Goal: Communication & Community: Participate in discussion

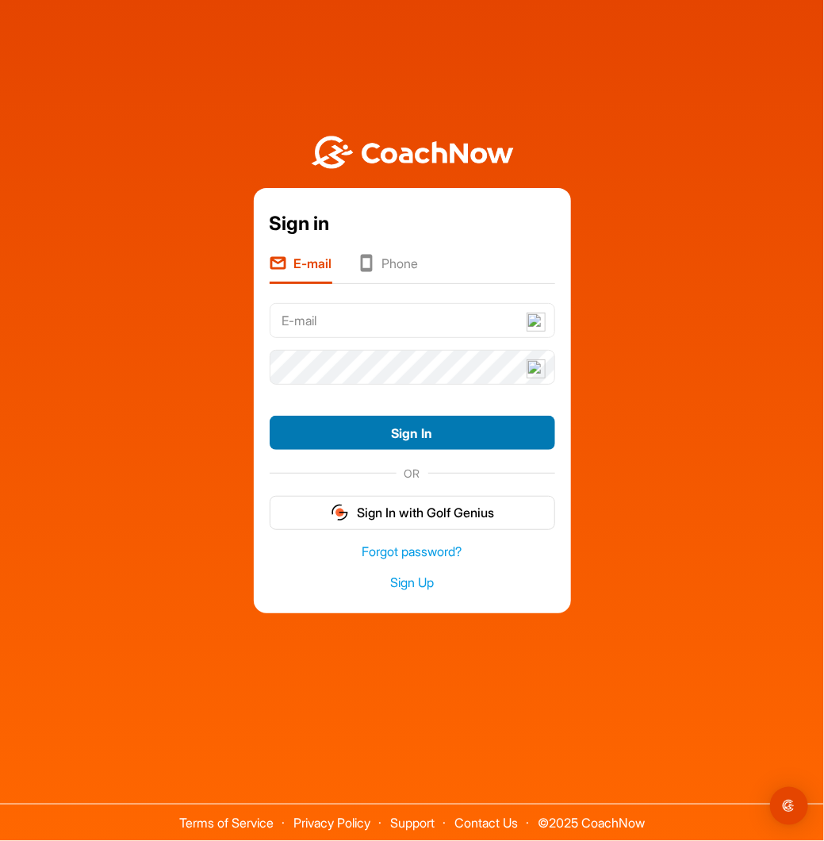
type input "[EMAIL_ADDRESS][DOMAIN_NAME]"
click at [417, 426] on button "Sign In" at bounding box center [413, 433] width 286 height 34
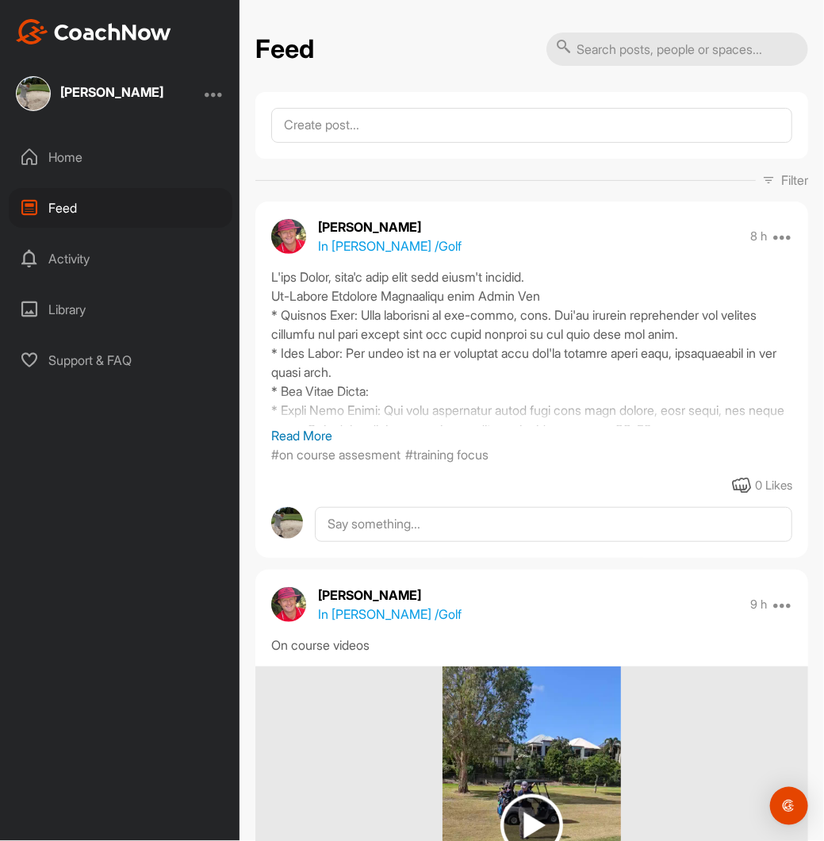
click at [717, 482] on div "0 Likes" at bounding box center [532, 485] width 553 height 19
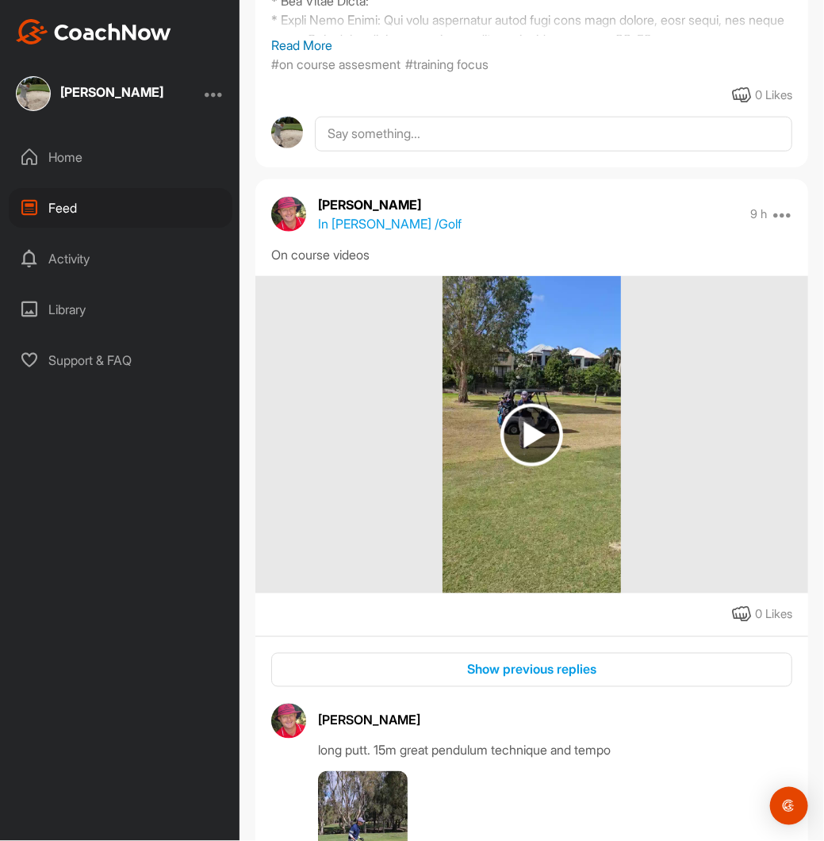
scroll to position [476, 0]
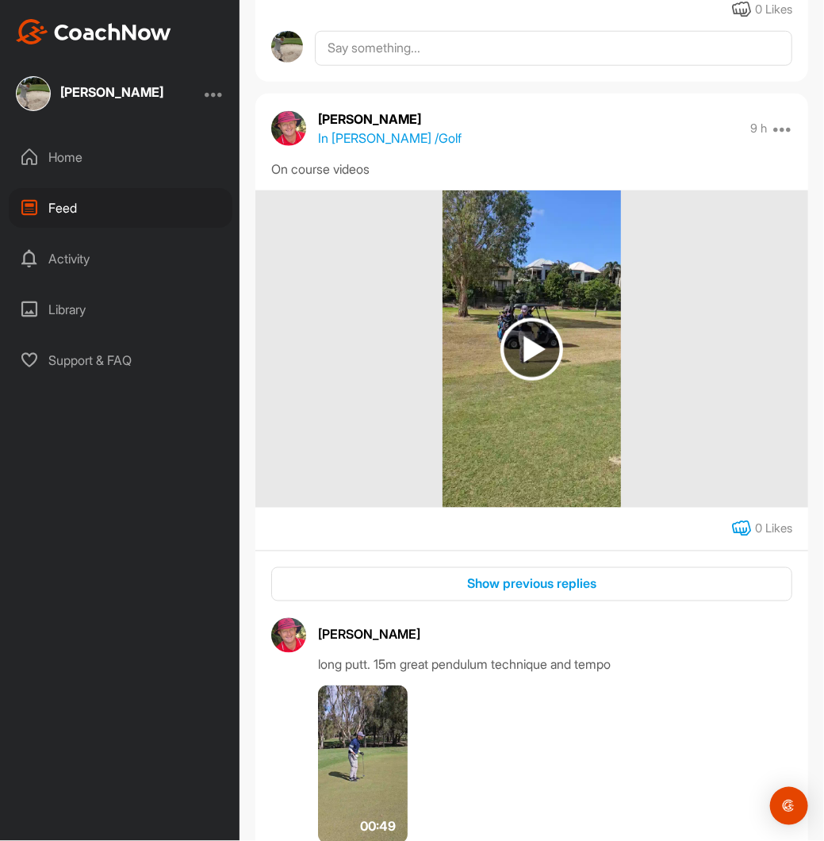
click at [733, 526] on icon at bounding box center [742, 529] width 19 height 19
click at [482, 590] on div "Show previous replies" at bounding box center [532, 584] width 496 height 19
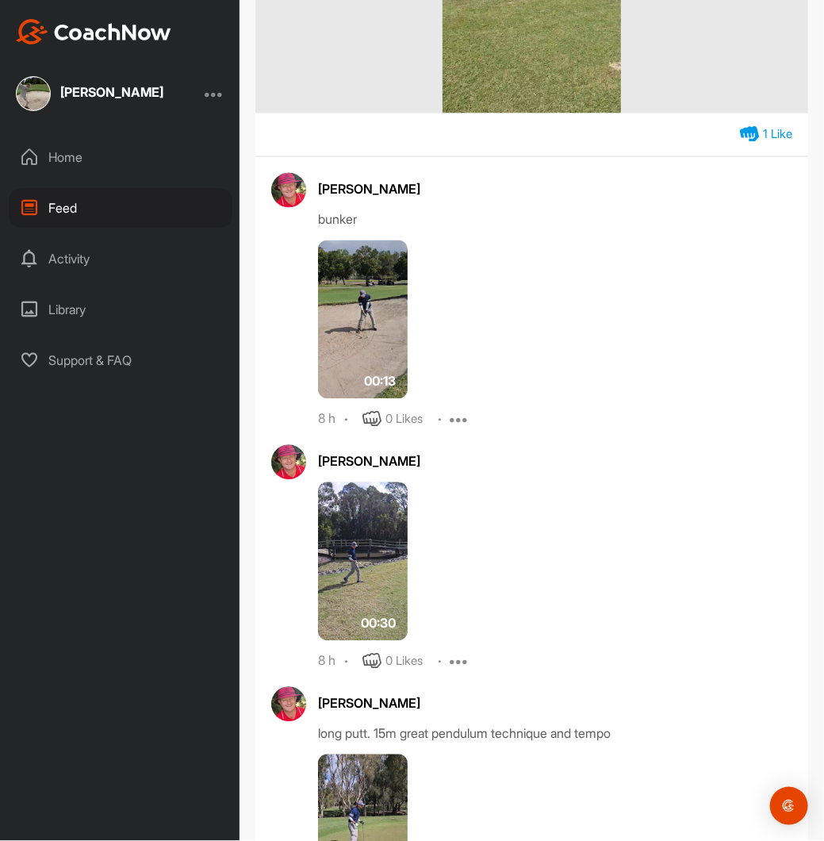
scroll to position [873, 0]
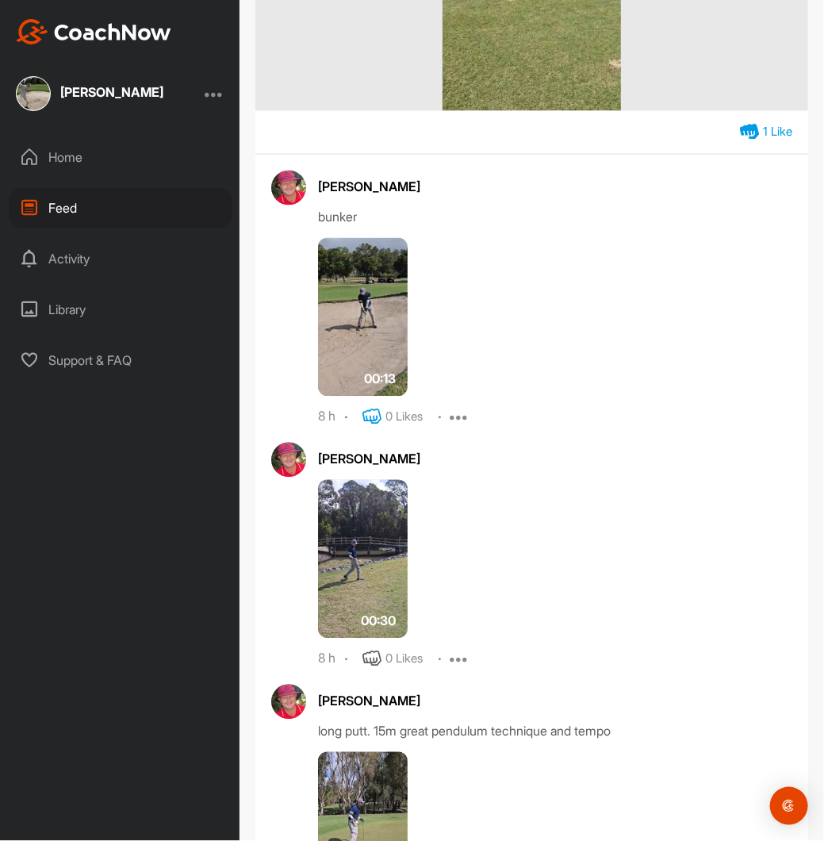
click at [372, 415] on icon at bounding box center [372, 417] width 19 height 19
click at [379, 653] on icon at bounding box center [372, 659] width 19 height 19
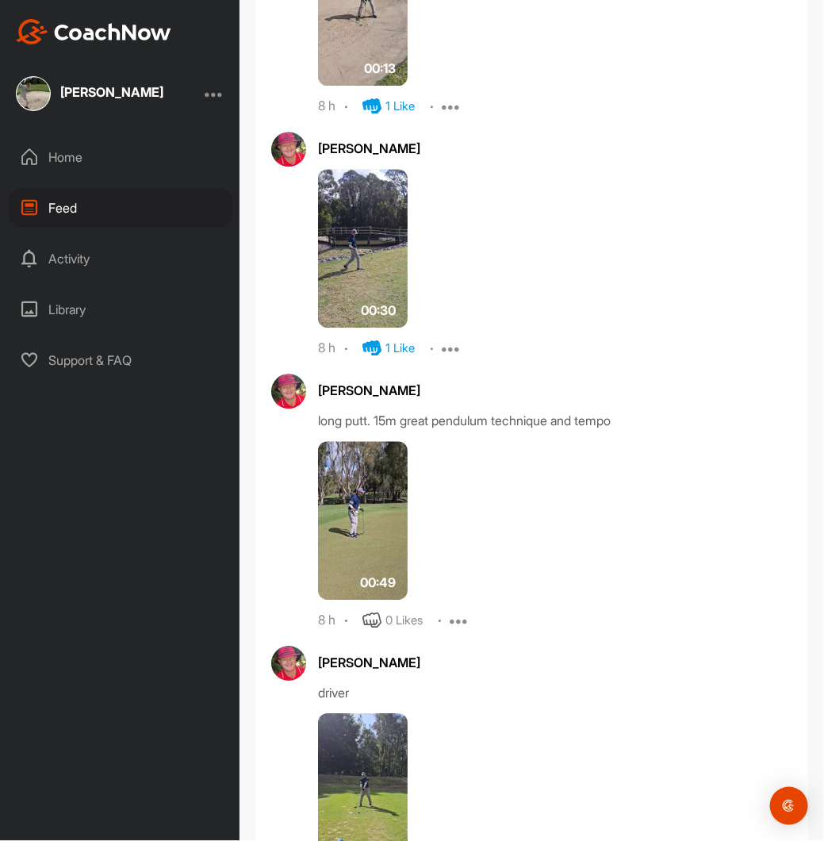
scroll to position [1190, 0]
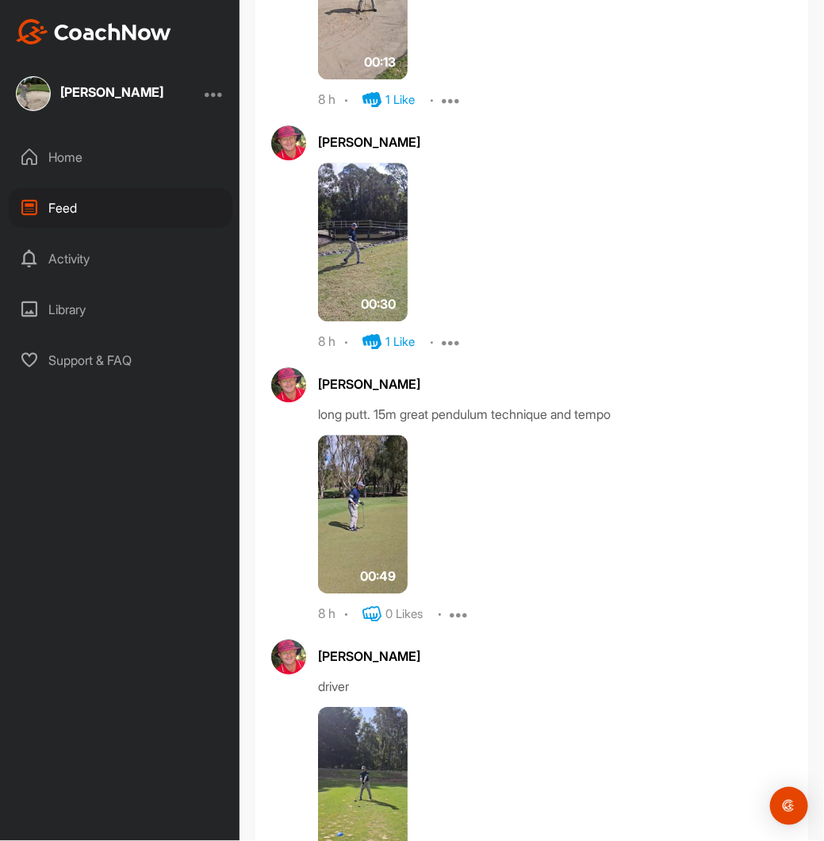
click at [376, 621] on icon at bounding box center [372, 614] width 19 height 19
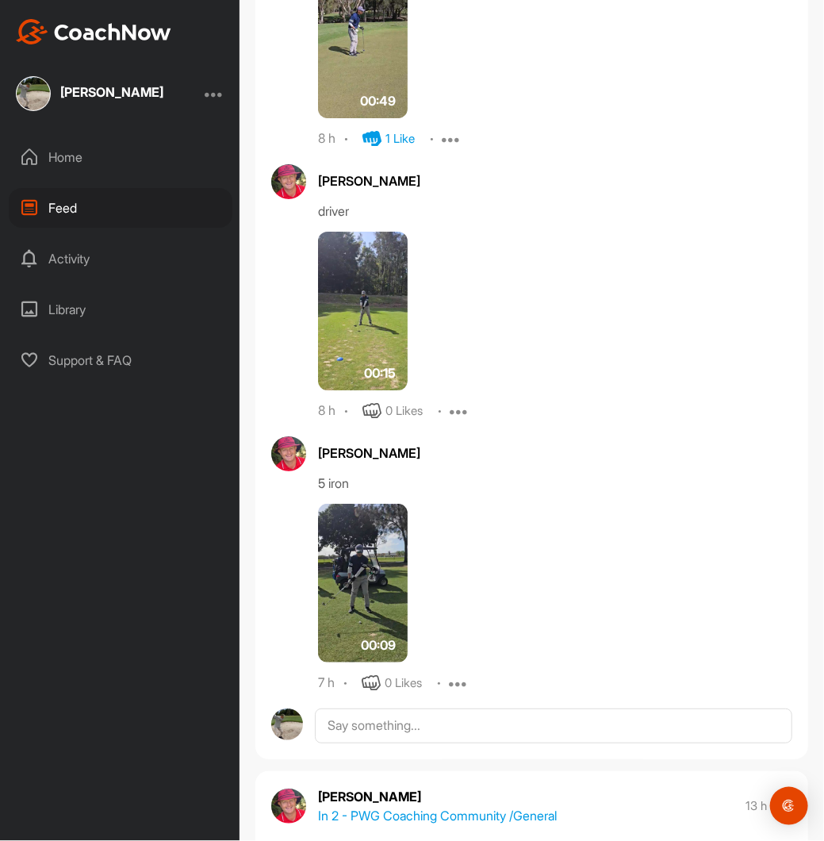
scroll to position [1666, 0]
click at [368, 407] on icon at bounding box center [372, 410] width 19 height 19
click at [376, 678] on icon at bounding box center [372, 682] width 19 height 19
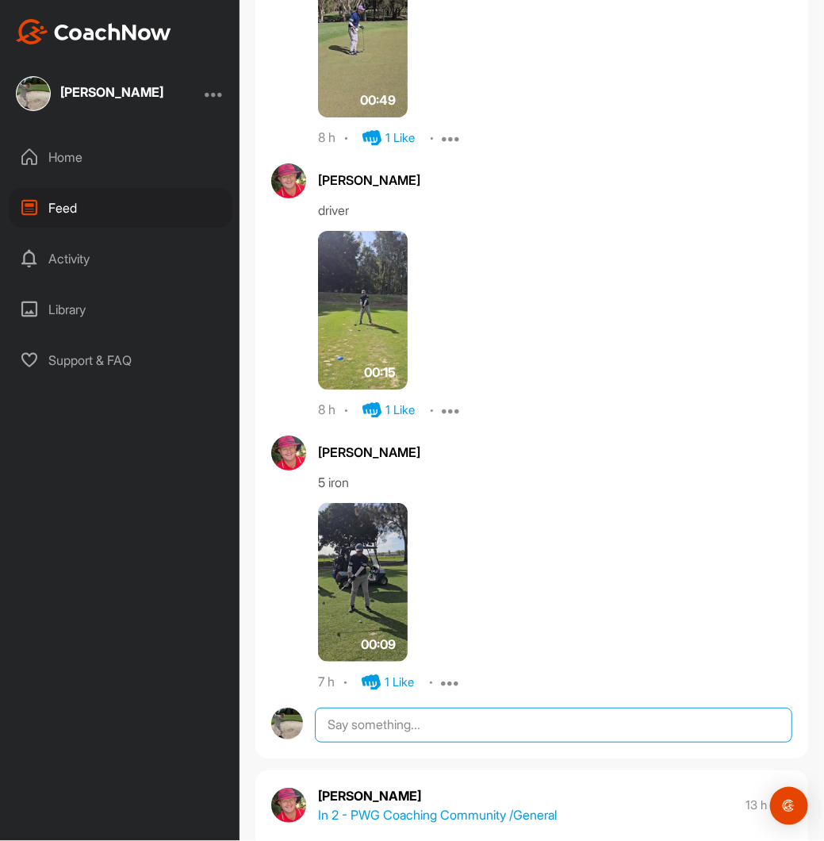
click at [375, 721] on textarea at bounding box center [554, 725] width 478 height 35
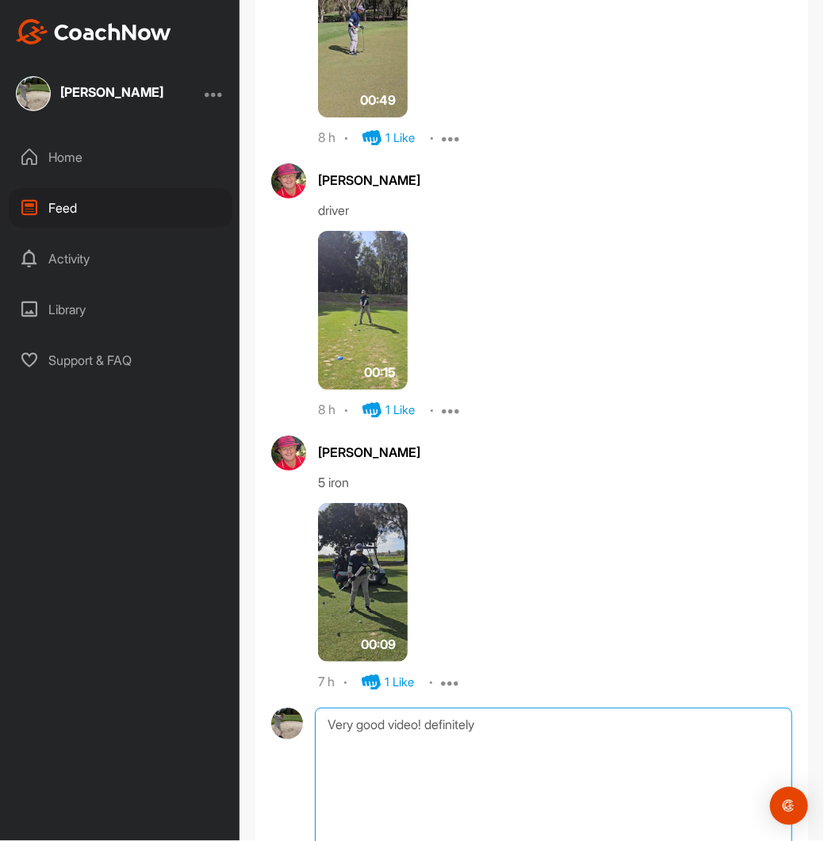
click at [432, 728] on textarea "Very good video! definitely" at bounding box center [554, 787] width 478 height 159
click at [490, 720] on textarea "Very good video! Definitely" at bounding box center [554, 787] width 478 height 159
click at [537, 728] on textarea "Very good video! Definitely, I'll write more later." at bounding box center [554, 787] width 478 height 159
click at [651, 731] on textarea "Very good video! Definitely, I'll write down more later." at bounding box center [554, 787] width 478 height 159
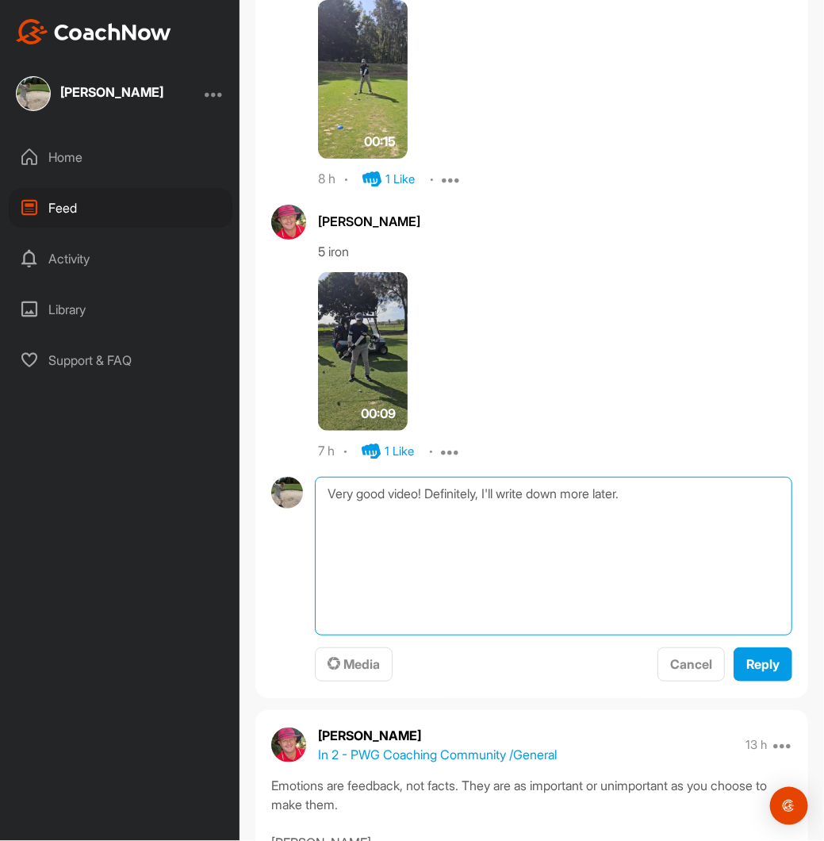
scroll to position [1904, 0]
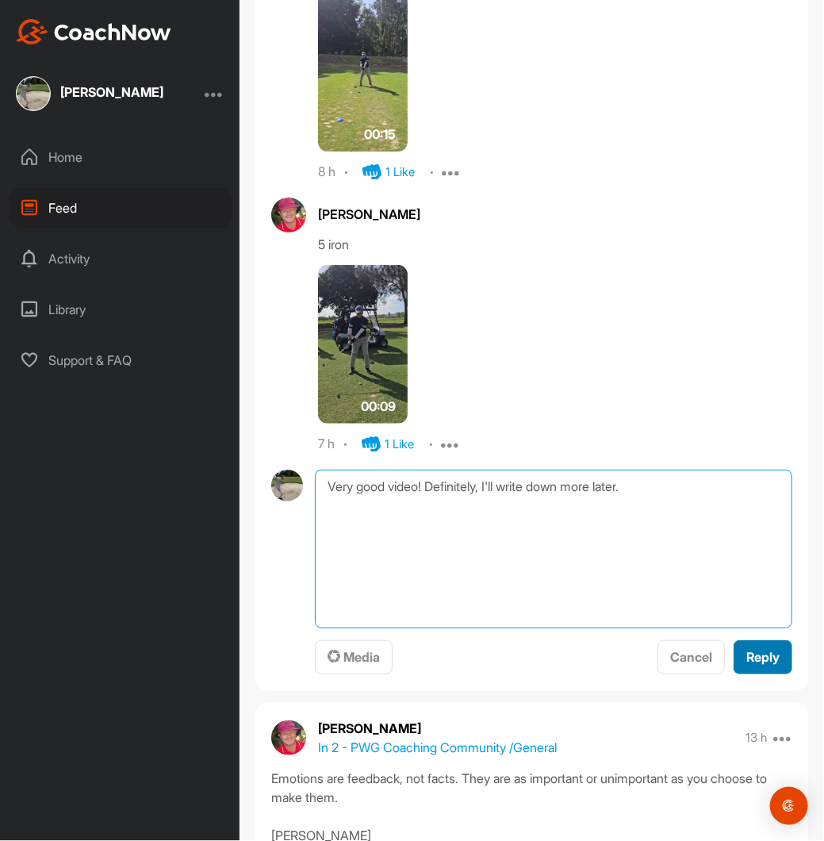
type textarea "Very good video! Definitely, I'll write down more later."
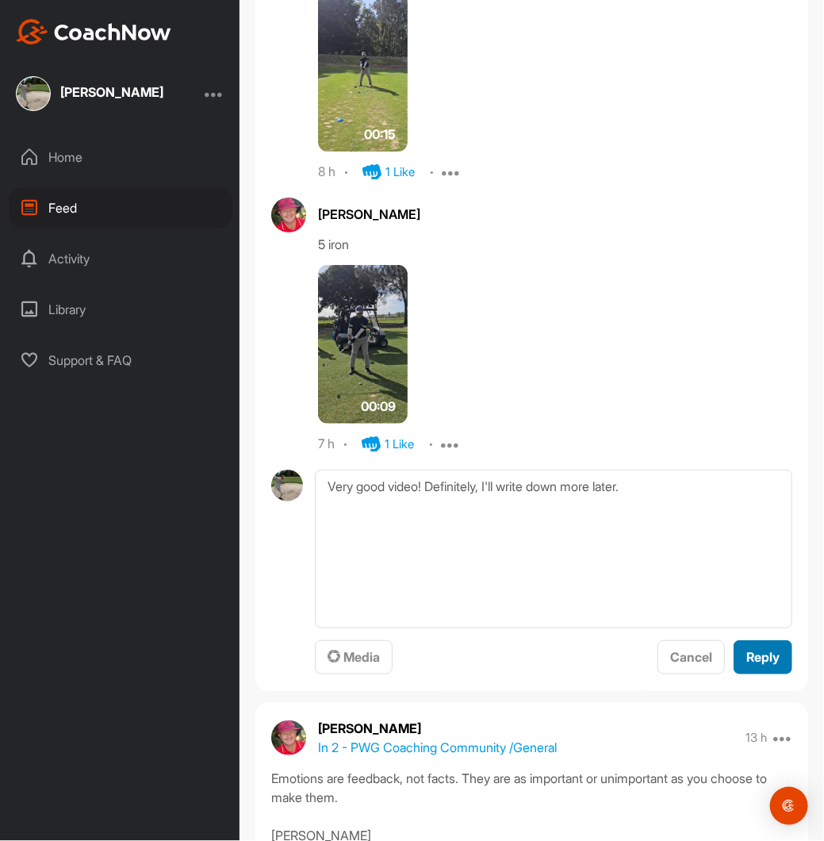
click at [747, 663] on span "Reply" at bounding box center [763, 657] width 33 height 16
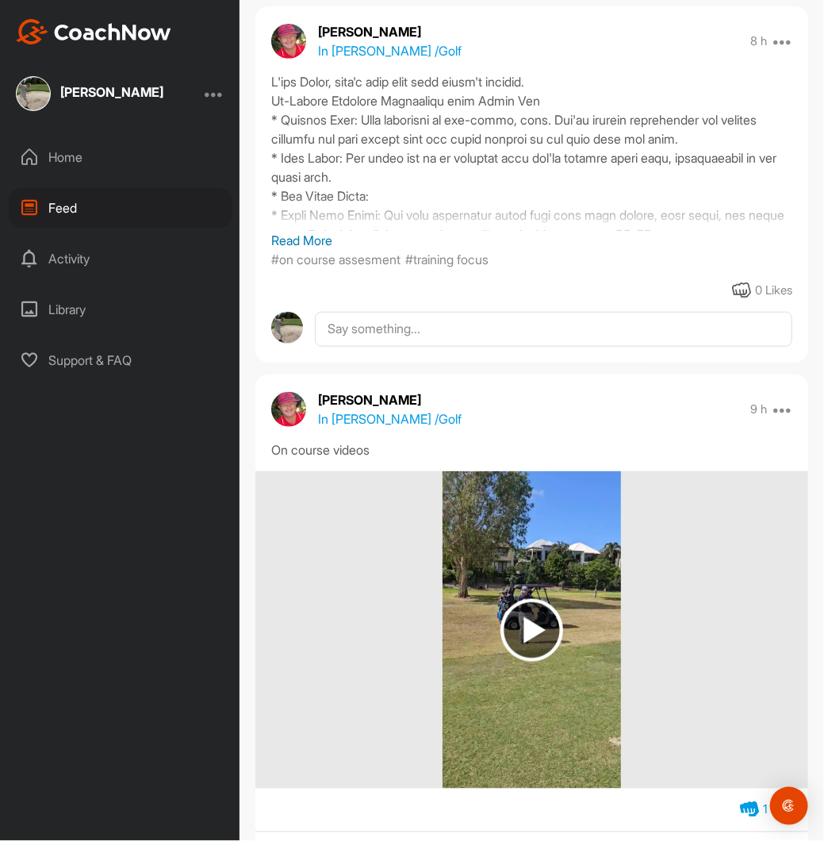
scroll to position [79, 0]
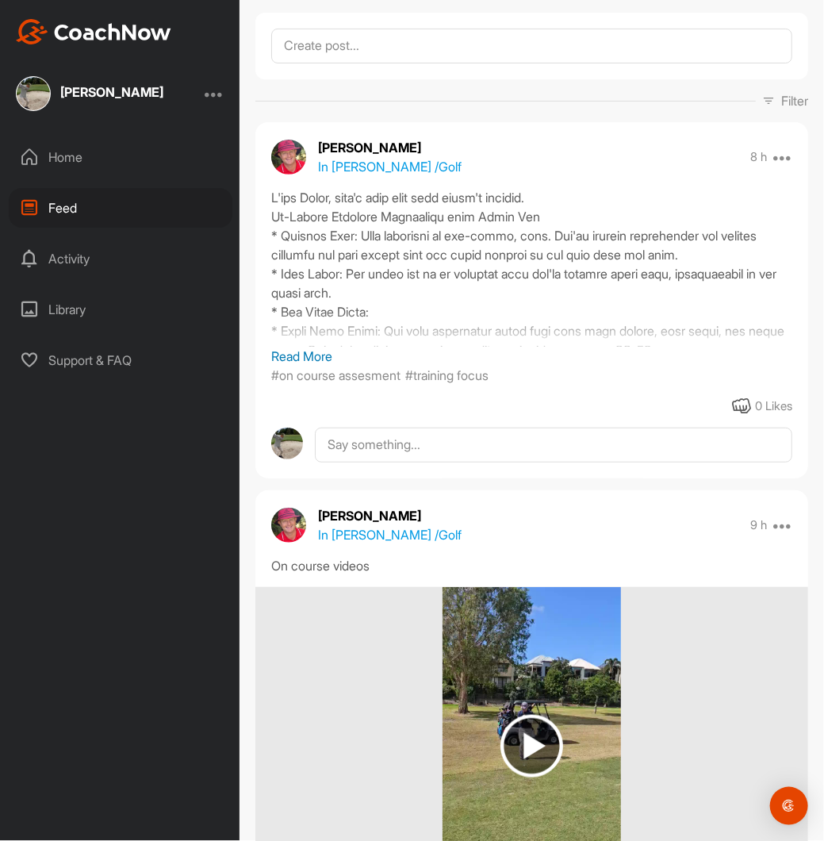
click at [379, 331] on div at bounding box center [531, 267] width 521 height 159
click at [324, 314] on div at bounding box center [531, 267] width 521 height 159
click at [291, 355] on p "Read More" at bounding box center [531, 356] width 521 height 19
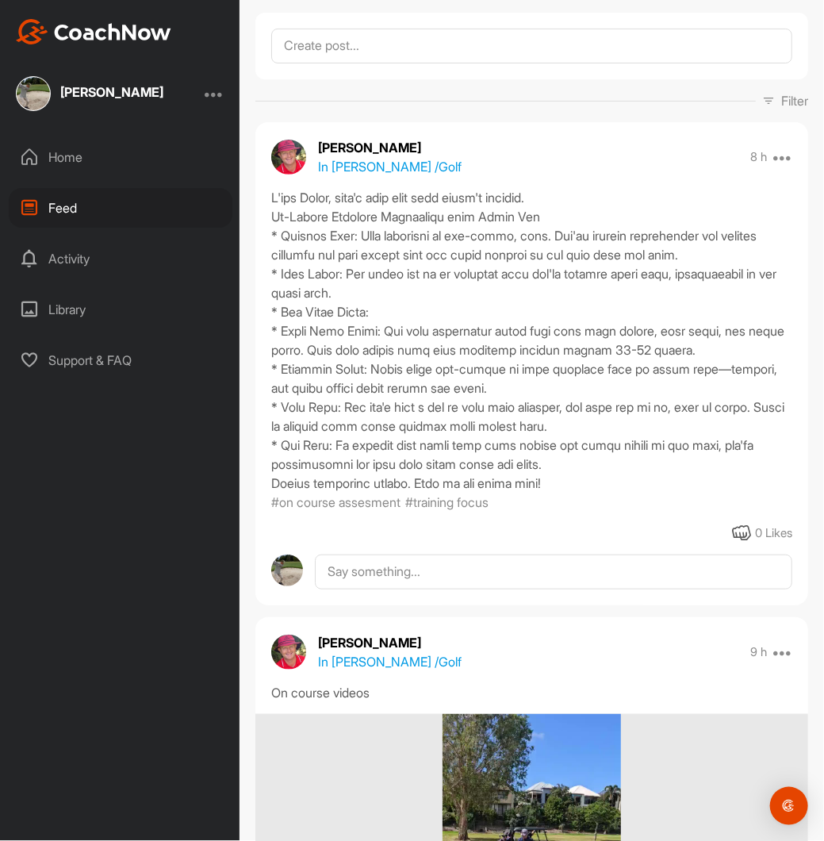
click at [755, 531] on div "0 Likes" at bounding box center [773, 534] width 37 height 18
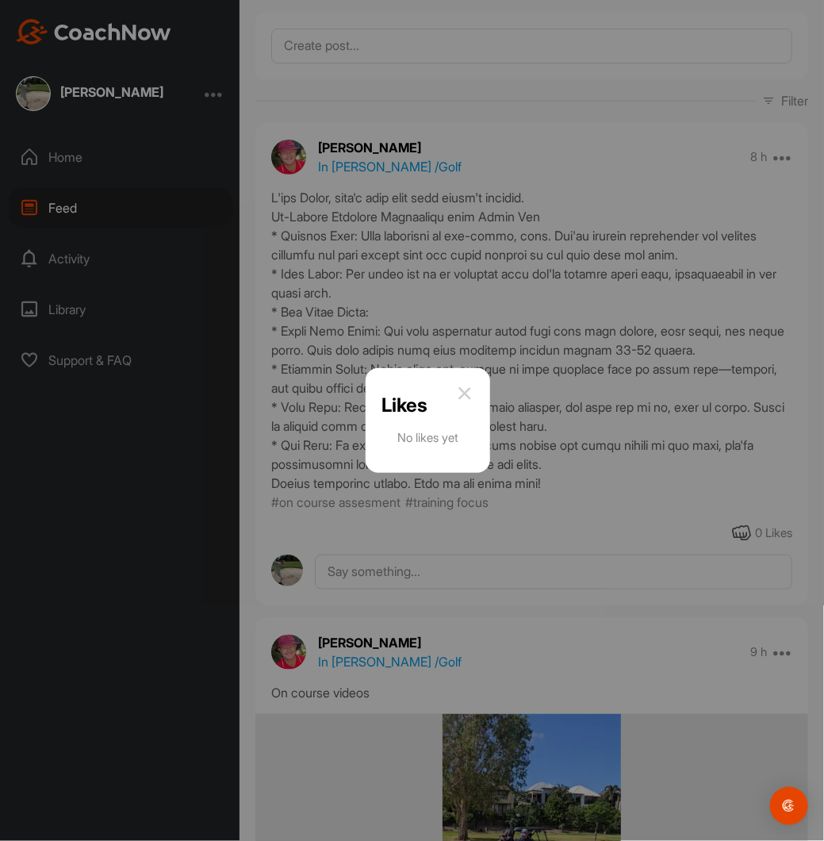
click at [471, 382] on div "Likes No likes yet" at bounding box center [428, 420] width 125 height 105
click at [464, 391] on img at bounding box center [464, 393] width 19 height 19
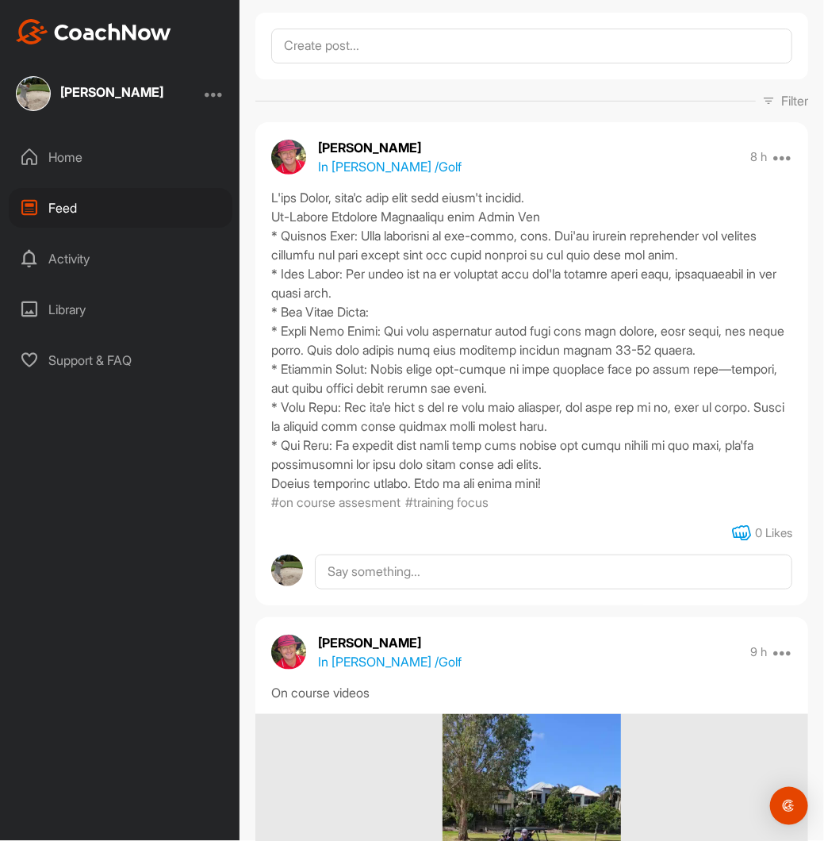
click at [733, 532] on icon at bounding box center [742, 533] width 19 height 19
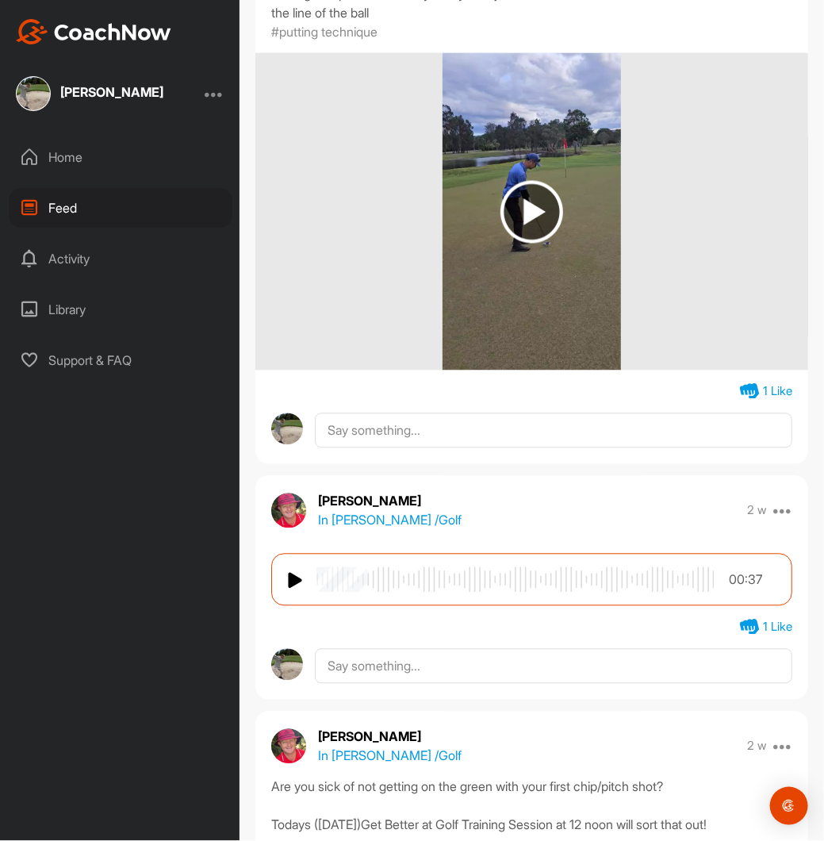
scroll to position [4364, 0]
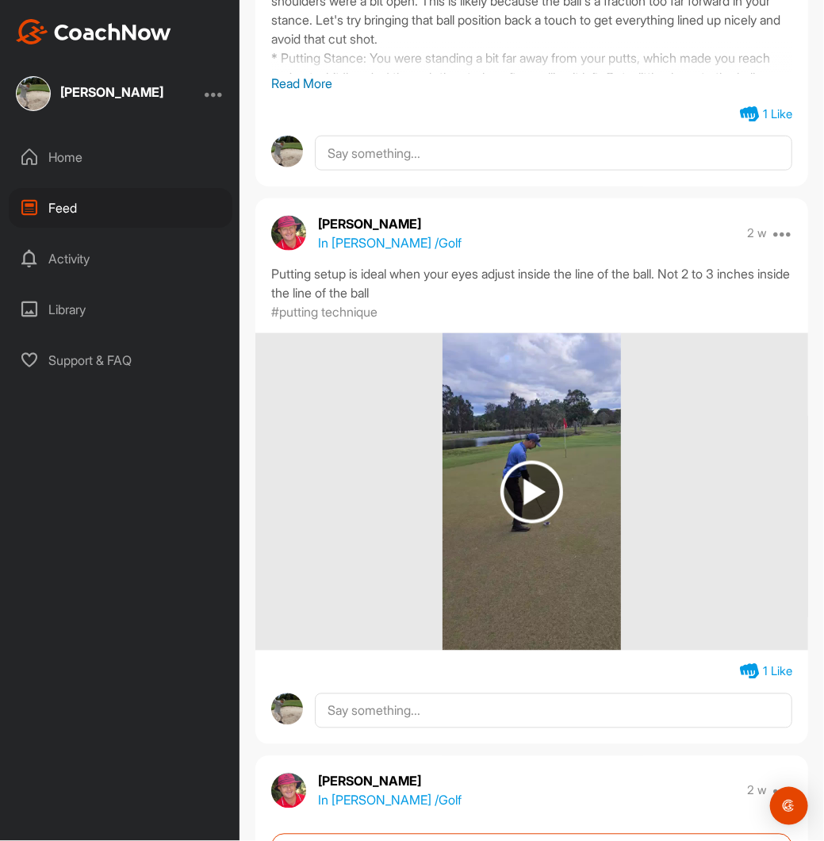
click at [588, 405] on img at bounding box center [532, 491] width 179 height 317
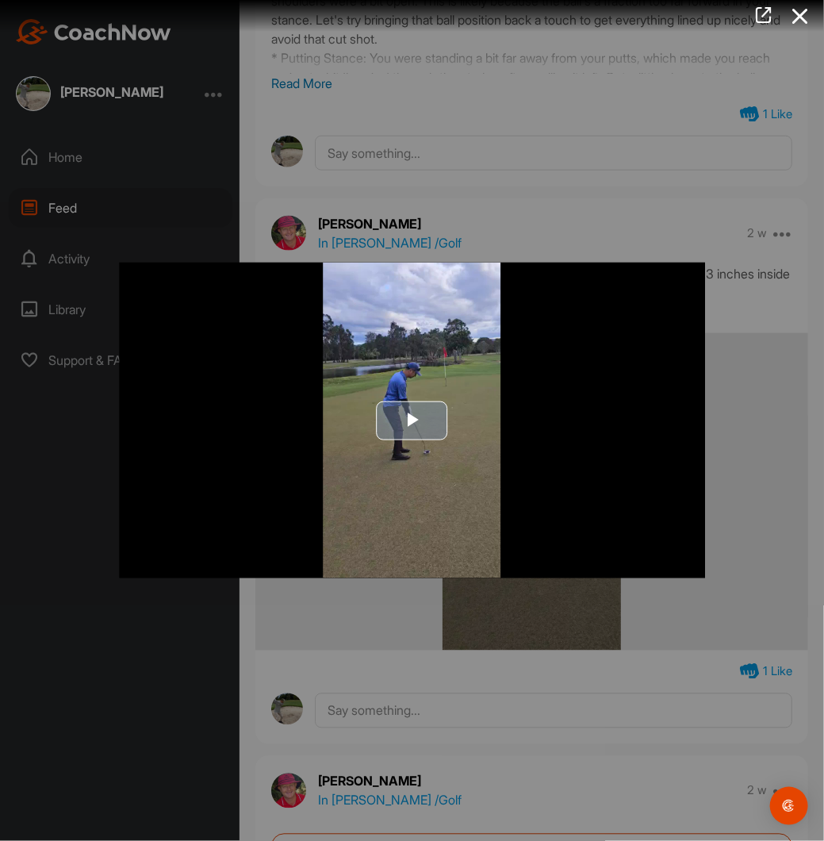
click at [413, 421] on span "Video Player" at bounding box center [413, 421] width 0 height 0
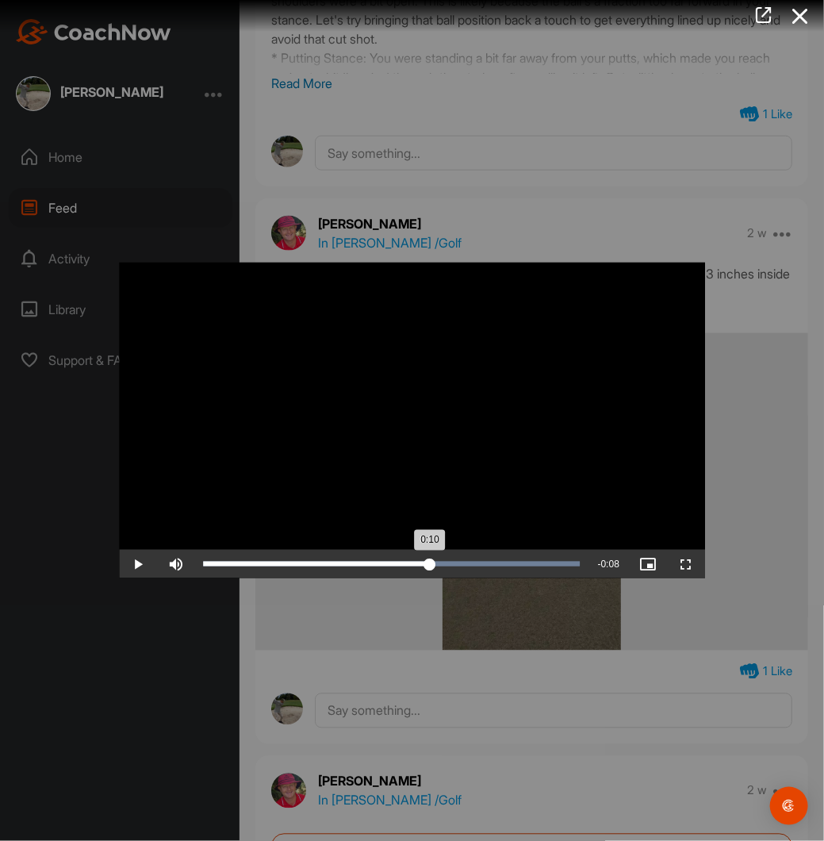
click at [429, 553] on div "Loaded : 100.00% 0:10 0:10" at bounding box center [392, 564] width 394 height 29
click at [475, 229] on div at bounding box center [412, 420] width 824 height 841
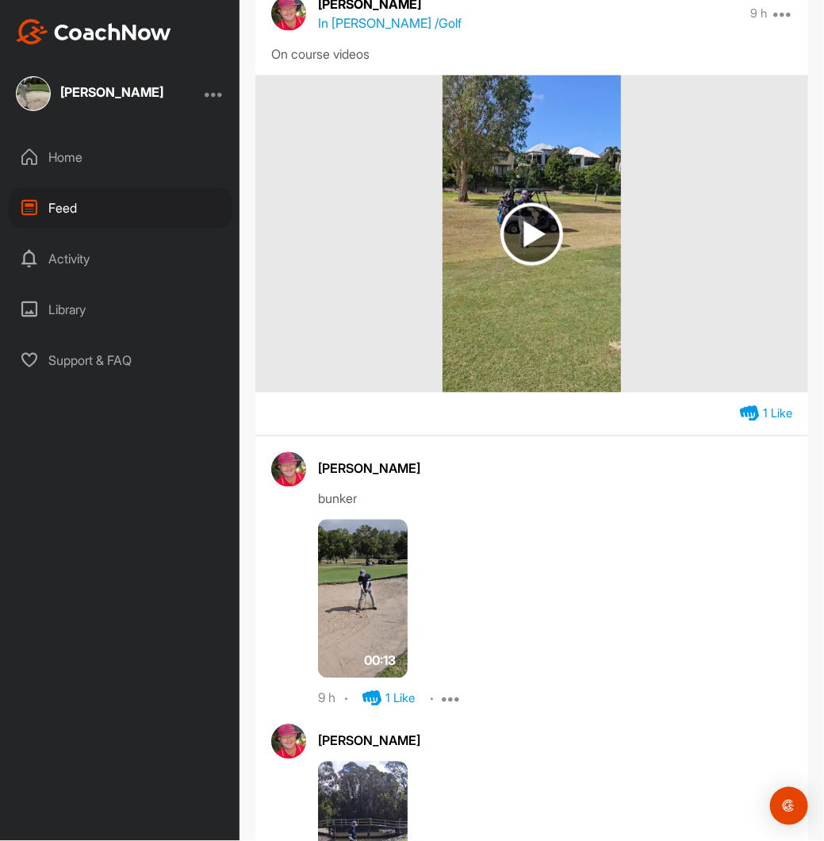
scroll to position [714, 0]
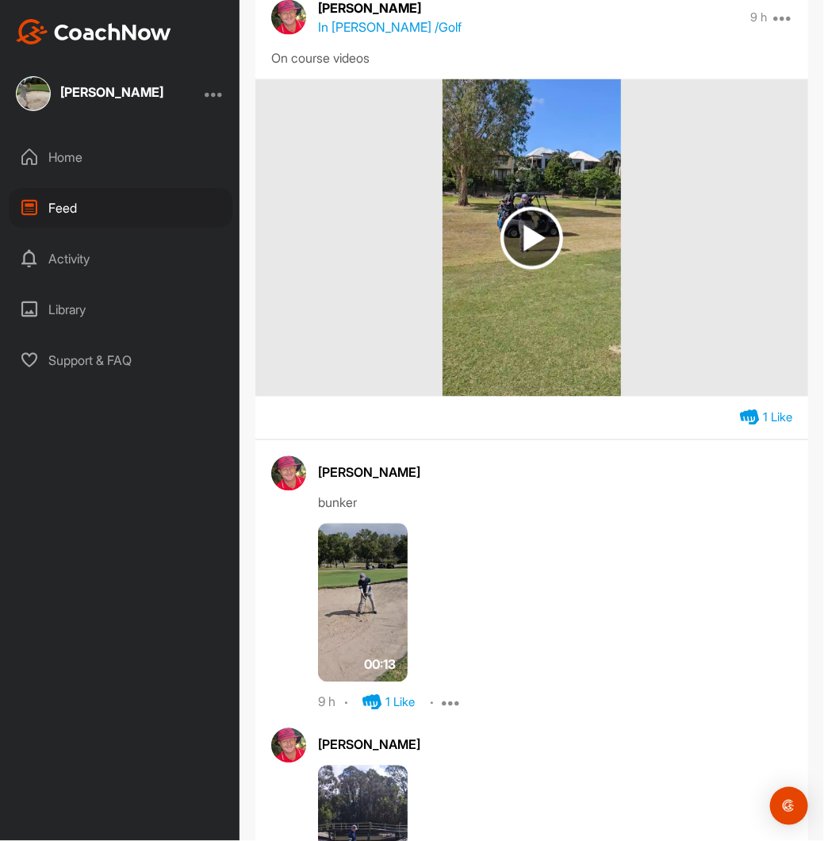
click at [533, 233] on img at bounding box center [532, 238] width 63 height 63
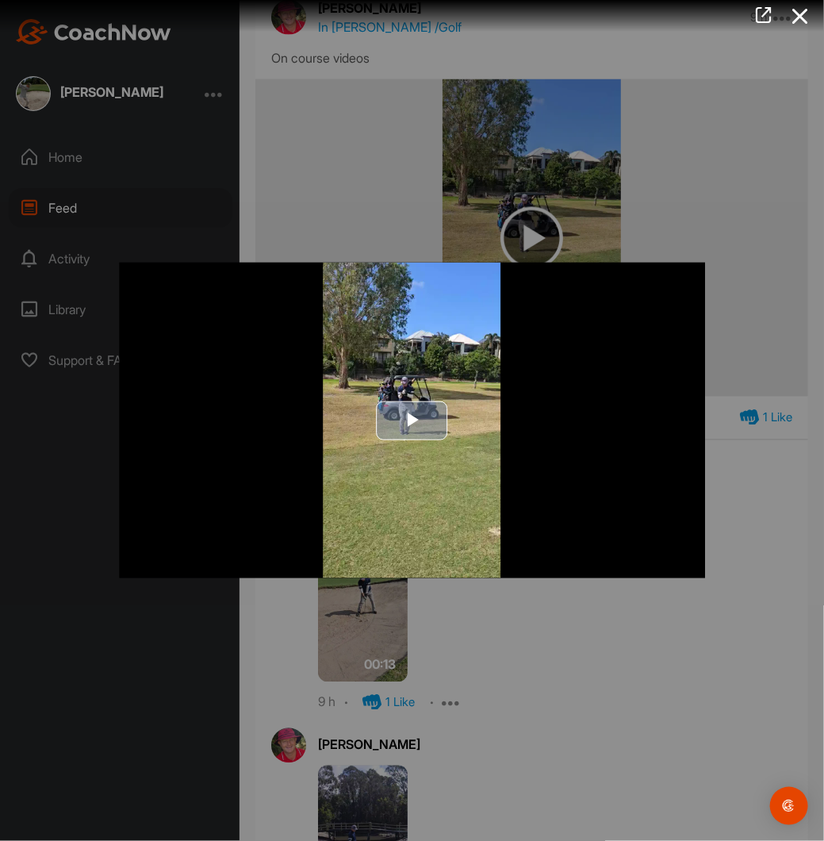
click at [413, 421] on span "Video Player" at bounding box center [413, 421] width 0 height 0
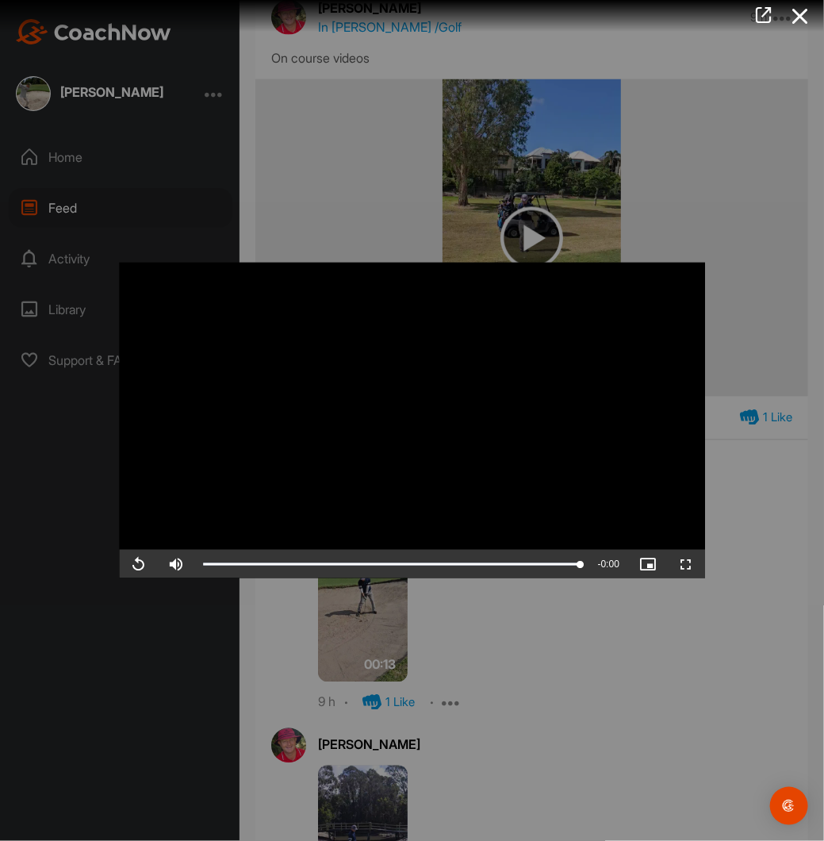
click at [724, 252] on div at bounding box center [412, 420] width 824 height 841
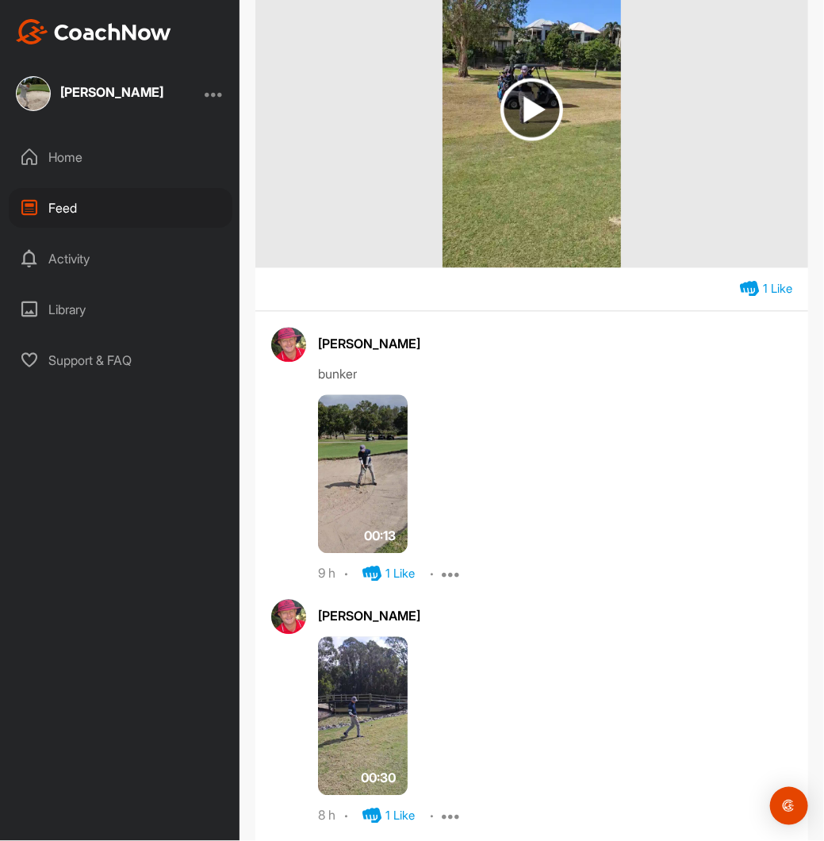
scroll to position [873, 0]
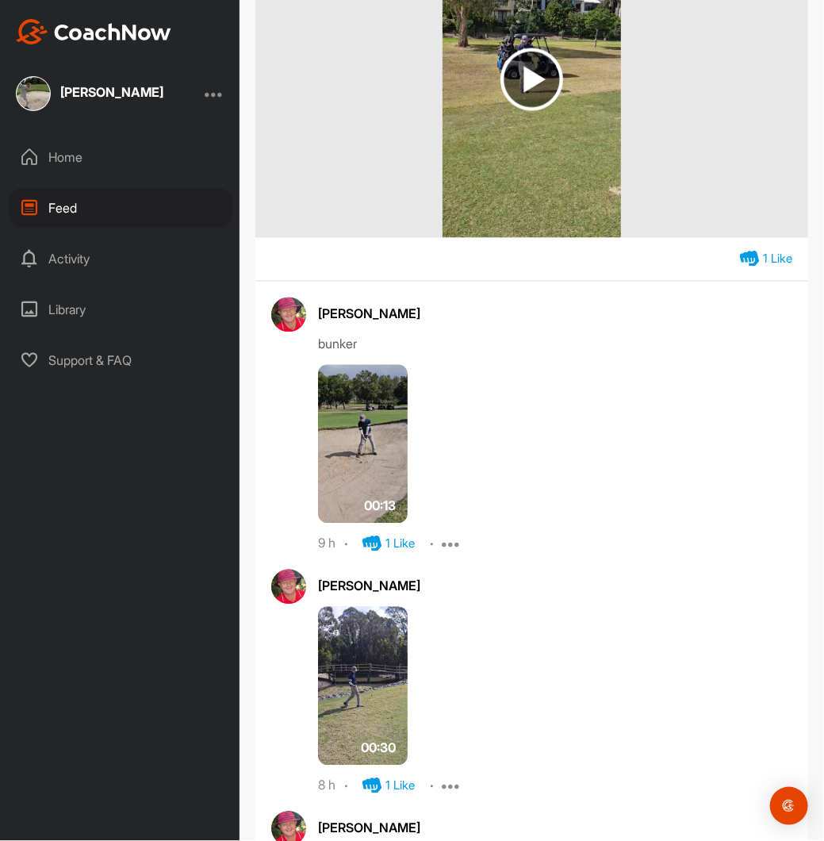
click at [389, 461] on img at bounding box center [363, 444] width 90 height 159
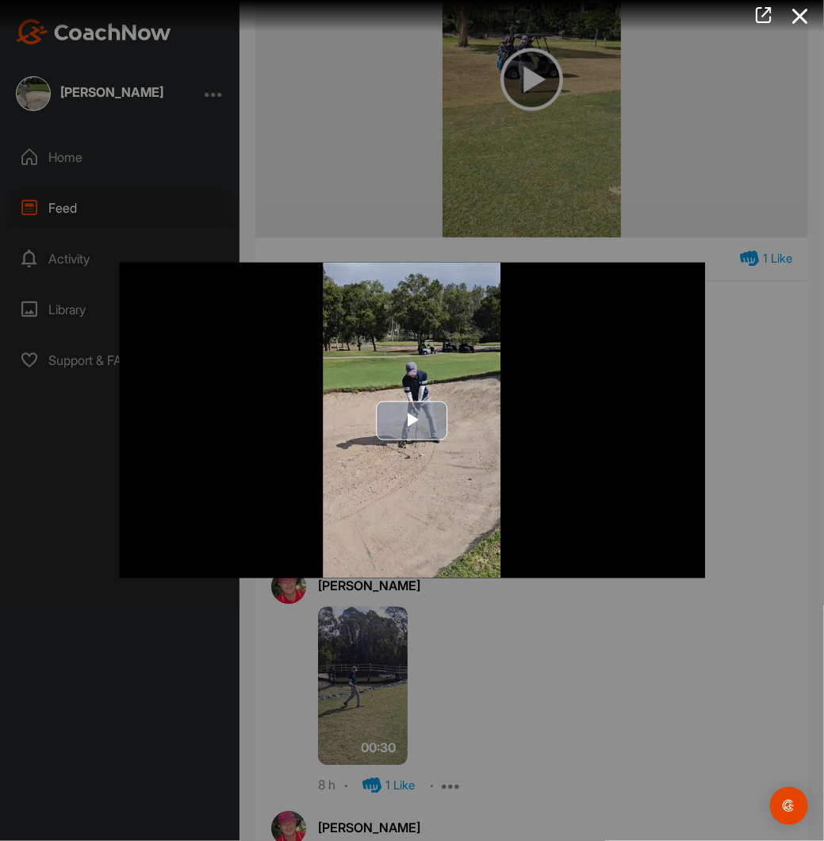
click at [413, 421] on span "Video Player" at bounding box center [413, 421] width 0 height 0
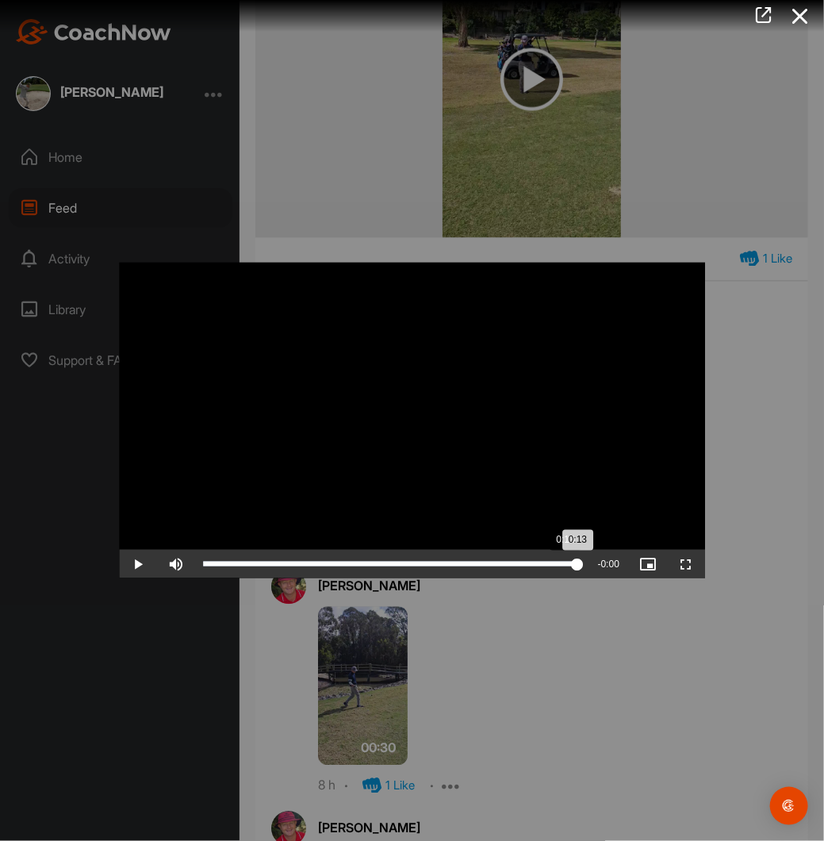
drag, startPoint x: 518, startPoint y: 558, endPoint x: 581, endPoint y: 559, distance: 62.7
click at [581, 559] on div "Loaded : 100.00% 0:13 0:13" at bounding box center [392, 564] width 394 height 29
click at [290, 246] on div "Video Player is loading. Play Video Play Skip Backward Skip Forward Mute Curren…" at bounding box center [412, 420] width 824 height 841
drag, startPoint x: 568, startPoint y: 557, endPoint x: 420, endPoint y: 551, distance: 148.5
click at [420, 551] on div "Loaded : 100.00% 0:07 0:09" at bounding box center [392, 564] width 394 height 29
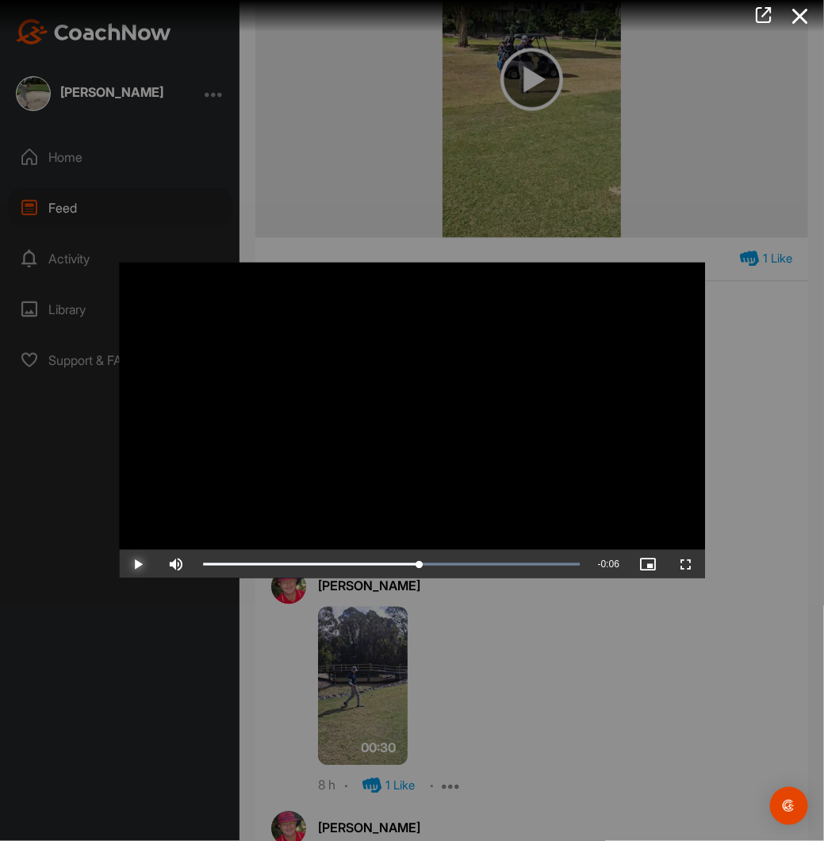
click at [135, 564] on span "Video Player" at bounding box center [138, 564] width 38 height 0
click at [373, 464] on video "Video Player" at bounding box center [412, 421] width 586 height 316
drag, startPoint x: 373, startPoint y: 464, endPoint x: 230, endPoint y: 451, distance: 143.5
click at [230, 451] on video "Video Player" at bounding box center [412, 421] width 586 height 316
click at [138, 564] on span "Video Player" at bounding box center [138, 564] width 38 height 0
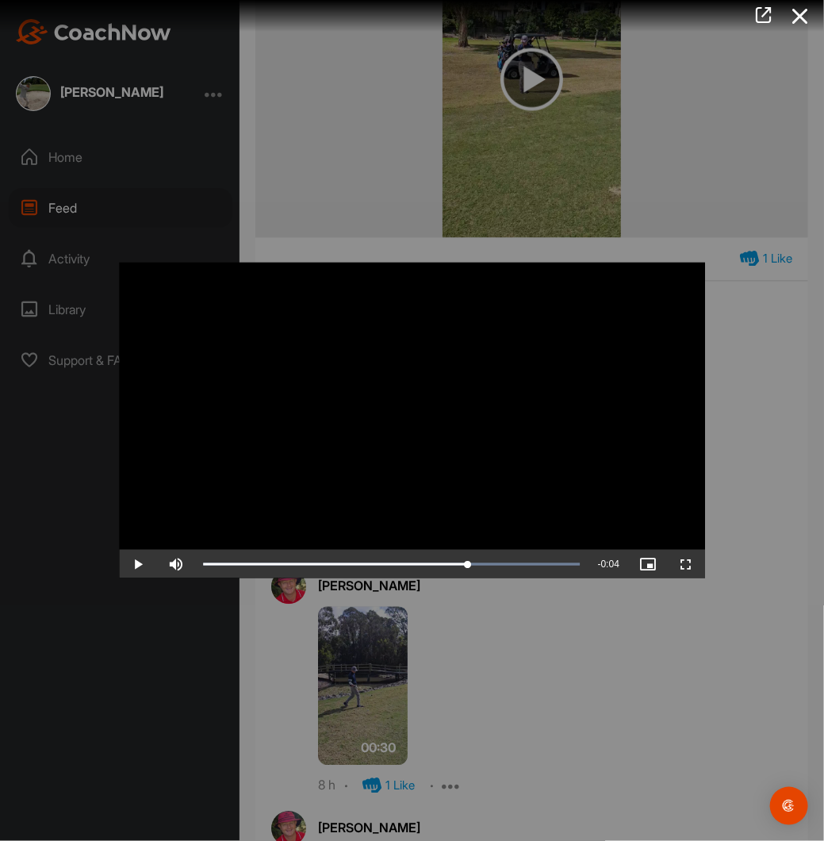
click at [785, 477] on div at bounding box center [412, 420] width 824 height 841
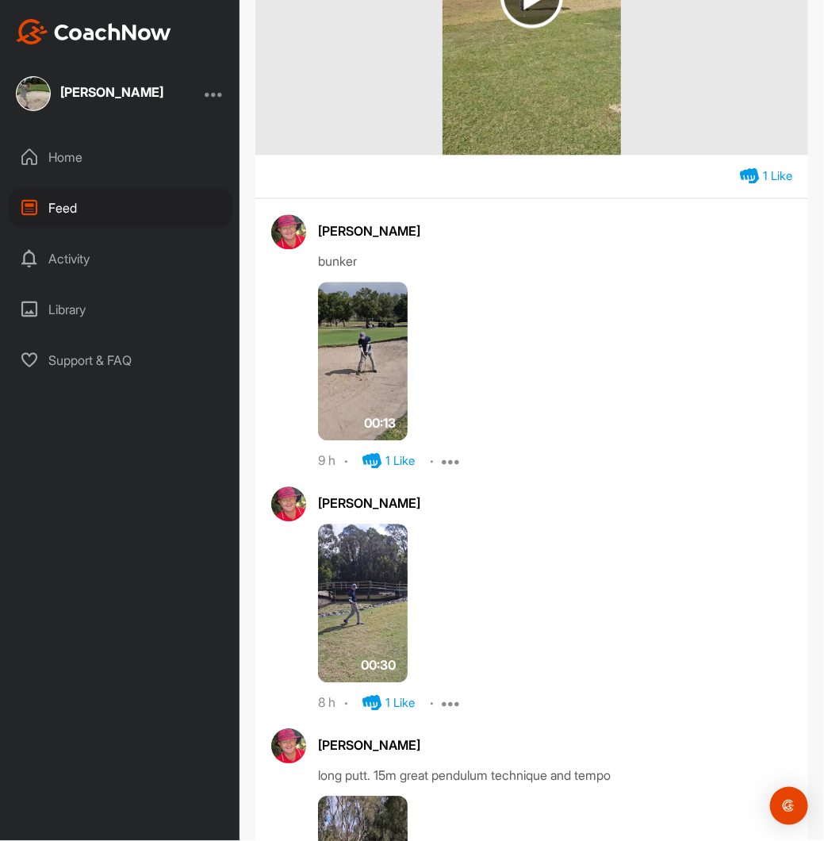
scroll to position [1111, 0]
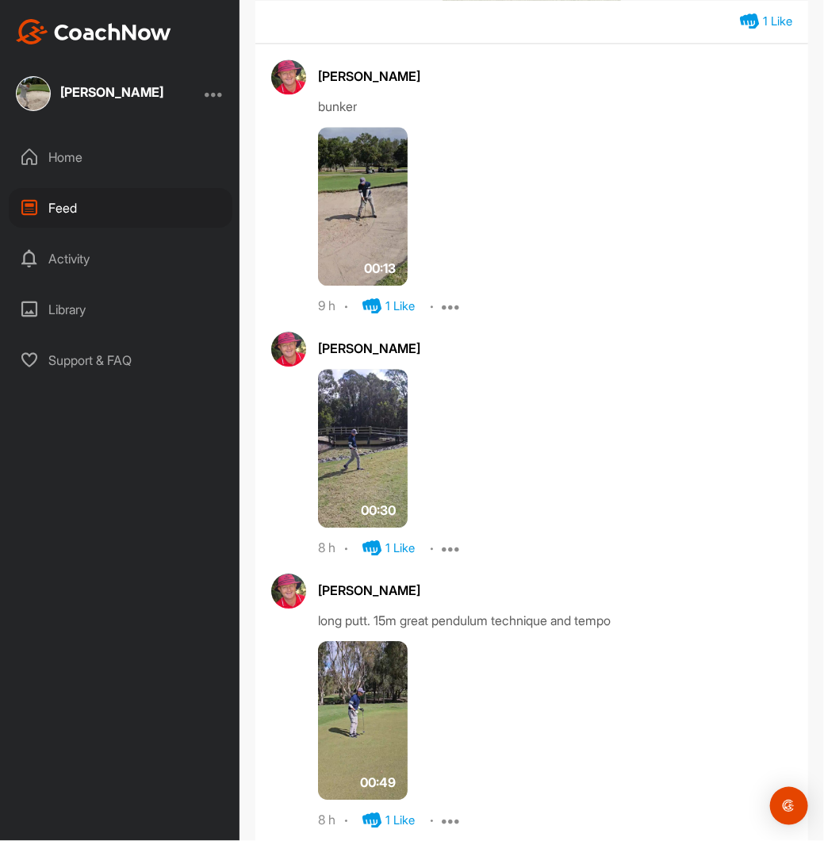
click at [341, 445] on img at bounding box center [363, 448] width 90 height 159
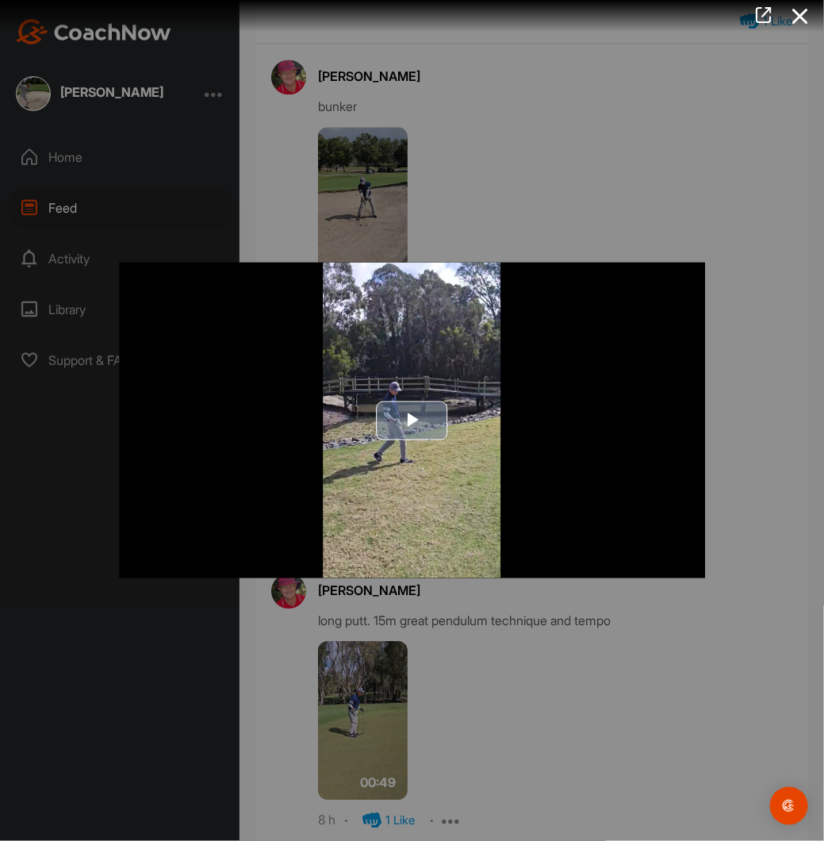
click at [413, 421] on span "Video Player" at bounding box center [413, 421] width 0 height 0
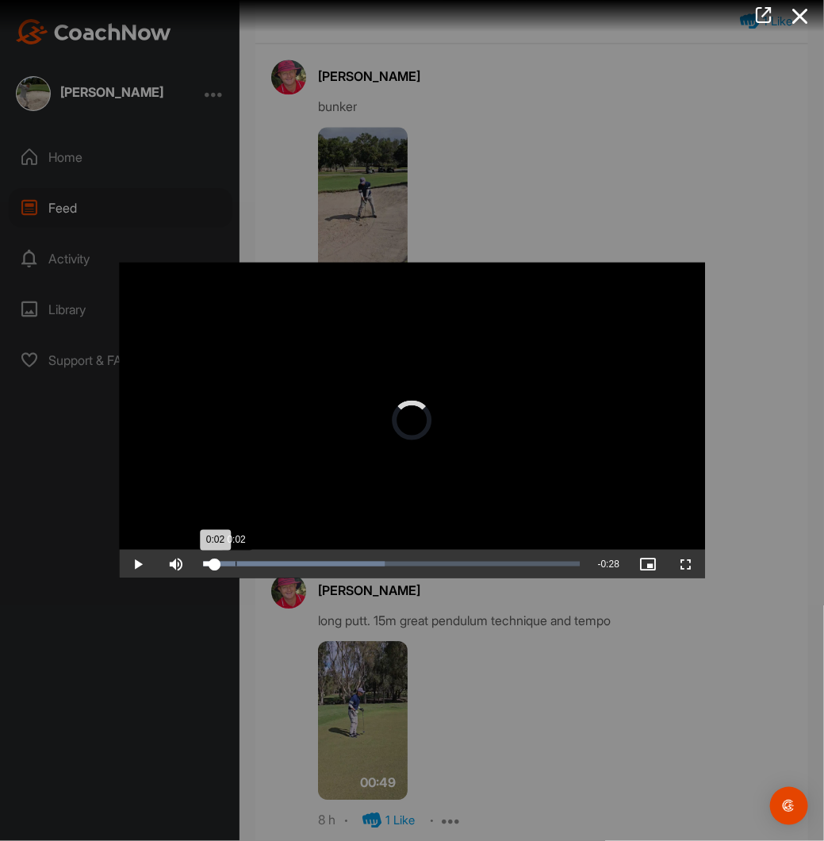
click at [235, 563] on div "Loaded : 48.31% 0:02 0:02" at bounding box center [392, 564] width 378 height 5
click at [319, 564] on div "Loaded : 48.31% 0:09 0:09" at bounding box center [392, 564] width 378 height 5
click at [363, 566] on div "0:12" at bounding box center [362, 564] width 1 height 5
click at [381, 563] on div "0:14" at bounding box center [292, 564] width 179 height 5
click at [410, 556] on div "Loaded : 56.84% 0:16 0:15" at bounding box center [392, 564] width 394 height 29
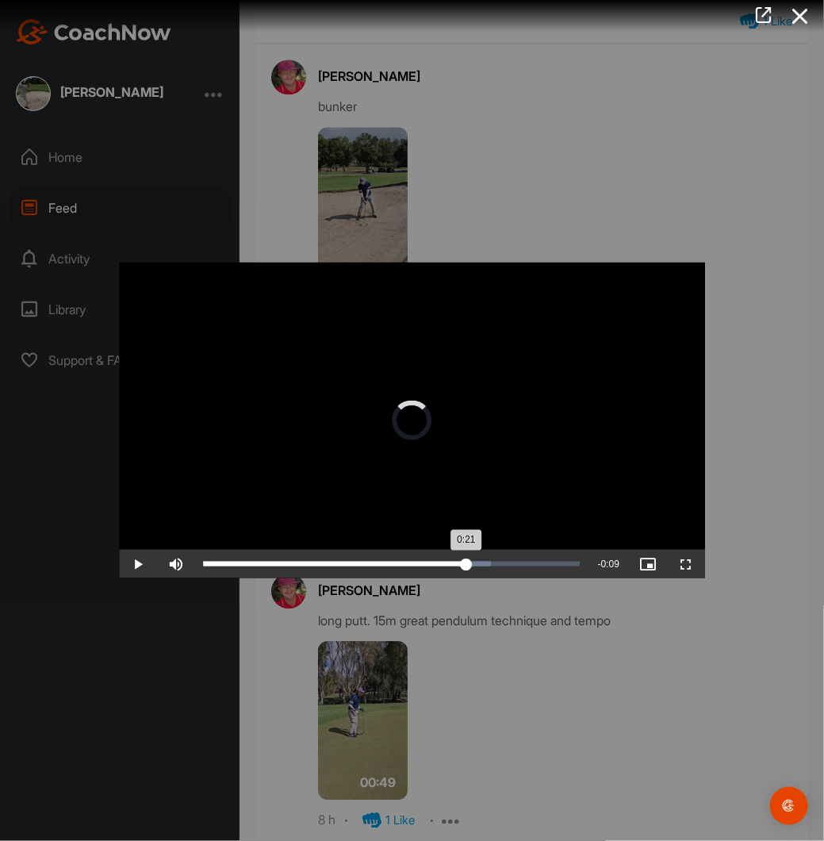
click at [467, 558] on div "Loaded : 76.42% 0:21 0:21" at bounding box center [392, 564] width 394 height 29
click at [709, 245] on div at bounding box center [412, 420] width 824 height 841
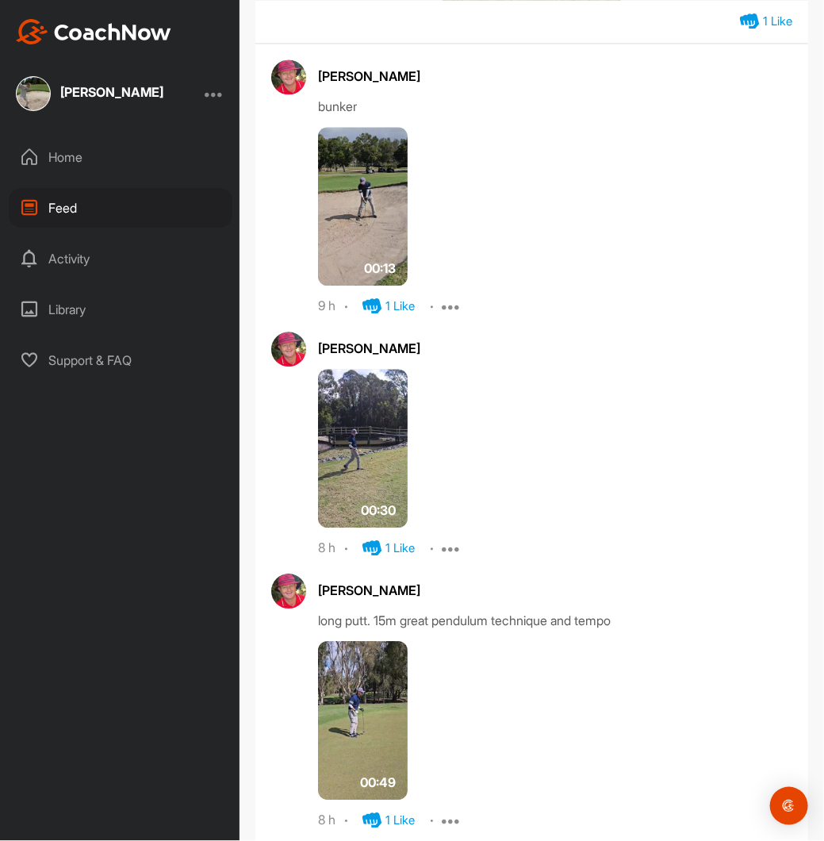
drag, startPoint x: 394, startPoint y: 440, endPoint x: 366, endPoint y: 454, distance: 31.6
click at [366, 454] on img at bounding box center [363, 448] width 90 height 159
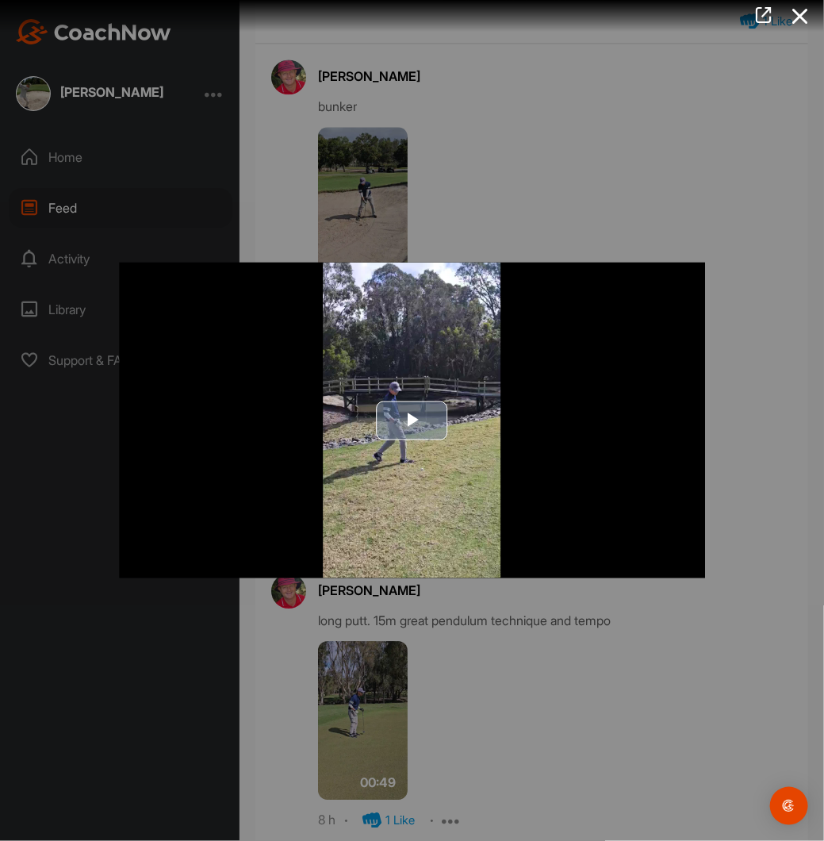
click at [413, 421] on span "Video Player" at bounding box center [413, 421] width 0 height 0
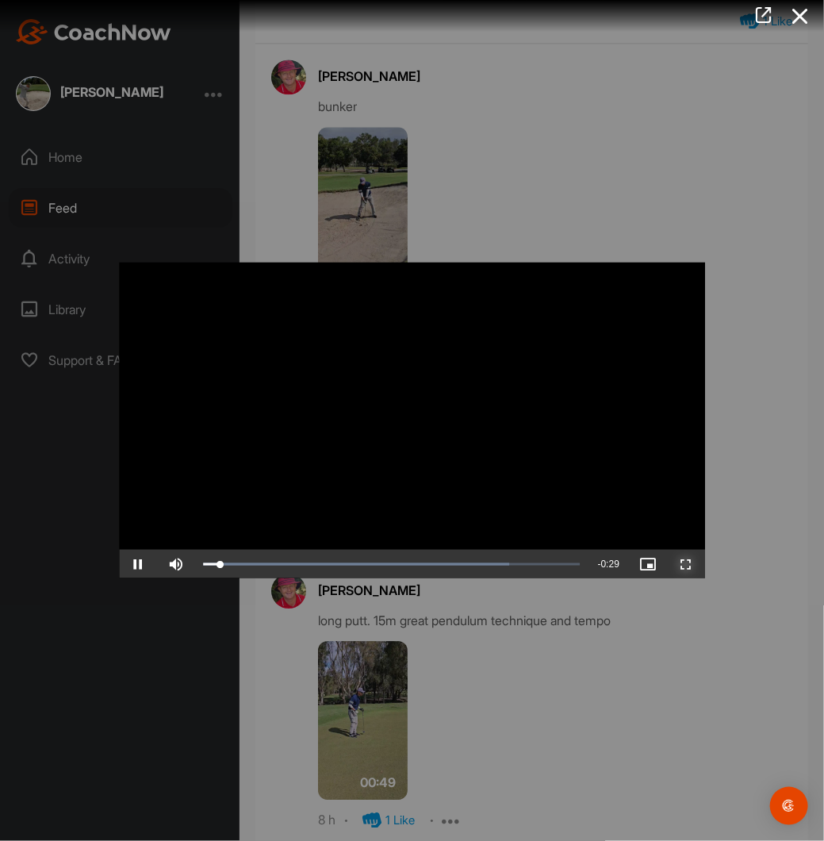
click at [686, 564] on span "Video Player" at bounding box center [686, 564] width 38 height 0
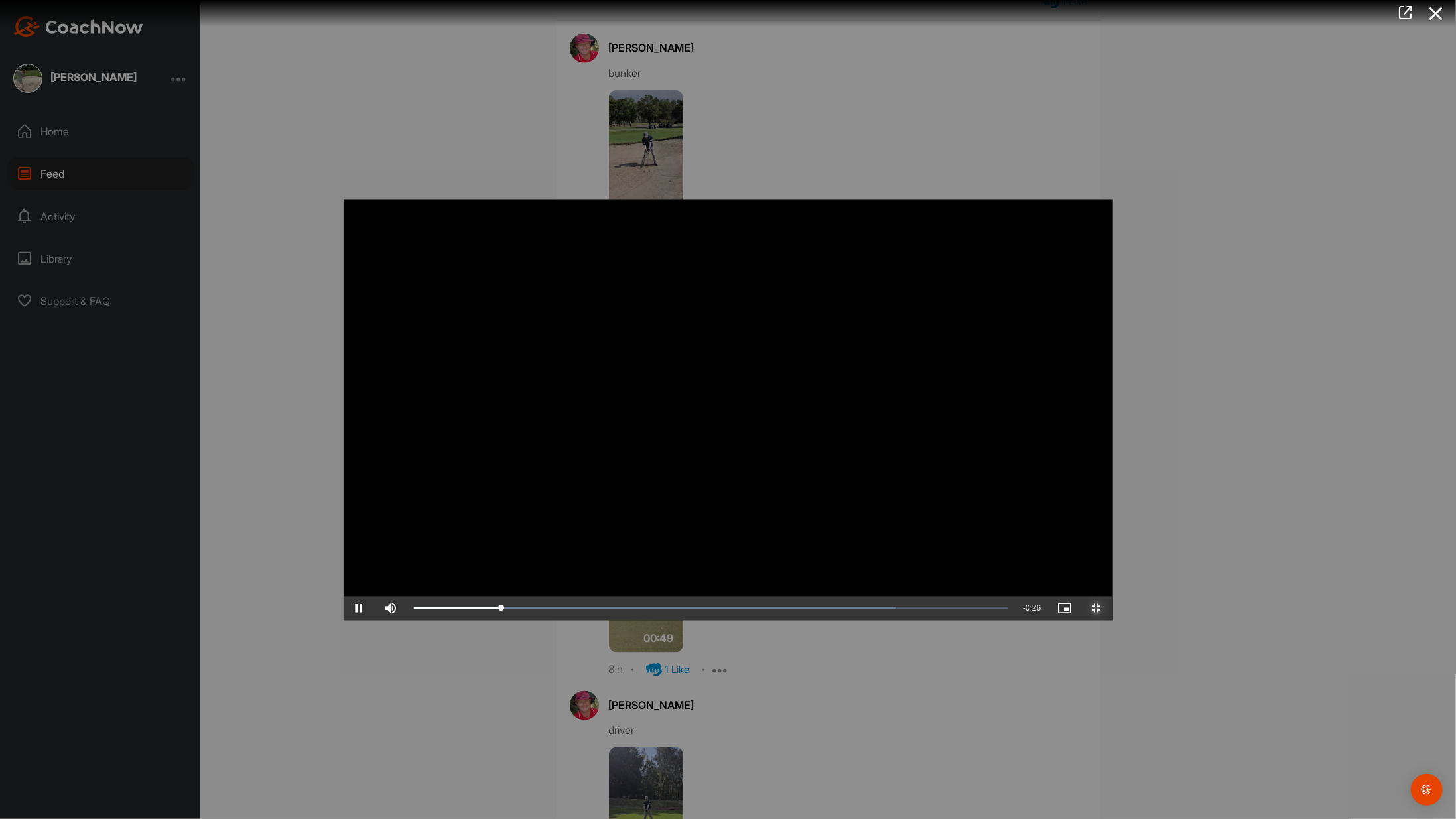
click at [689, 608] on span "Video Player" at bounding box center [1097, 608] width 32 height 0
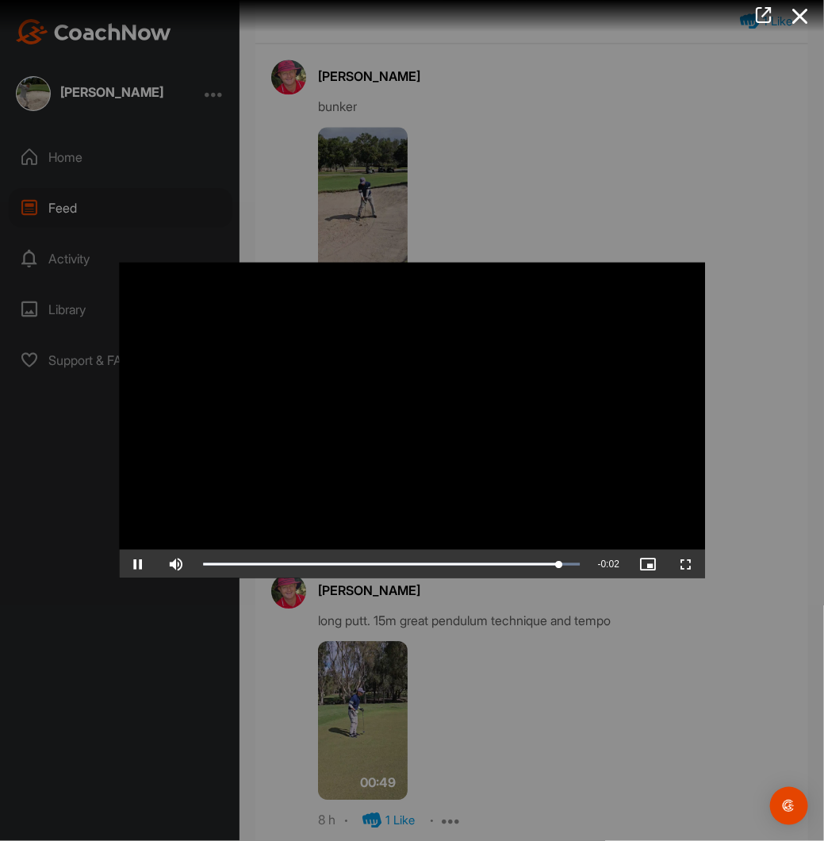
click at [730, 413] on div at bounding box center [412, 420] width 824 height 841
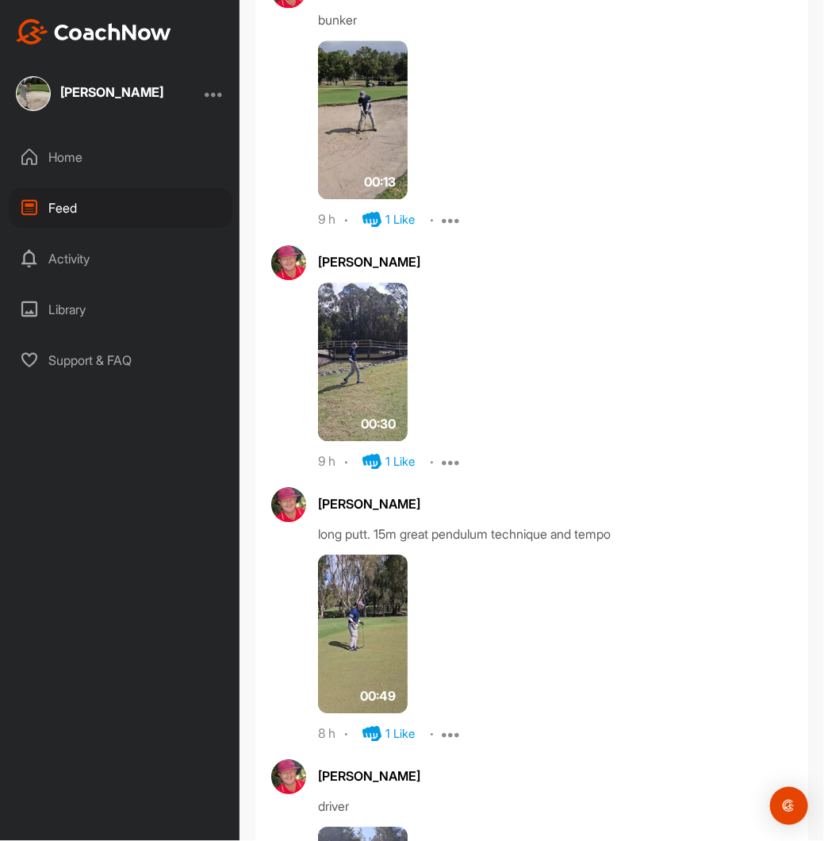
scroll to position [1349, 0]
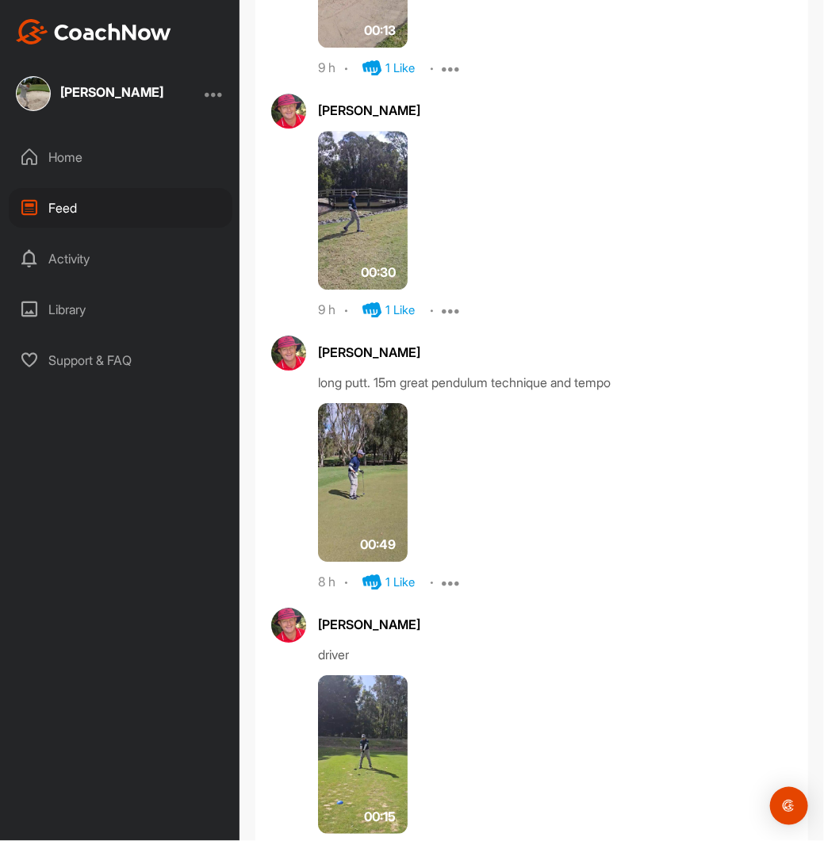
click at [368, 498] on img at bounding box center [363, 482] width 90 height 159
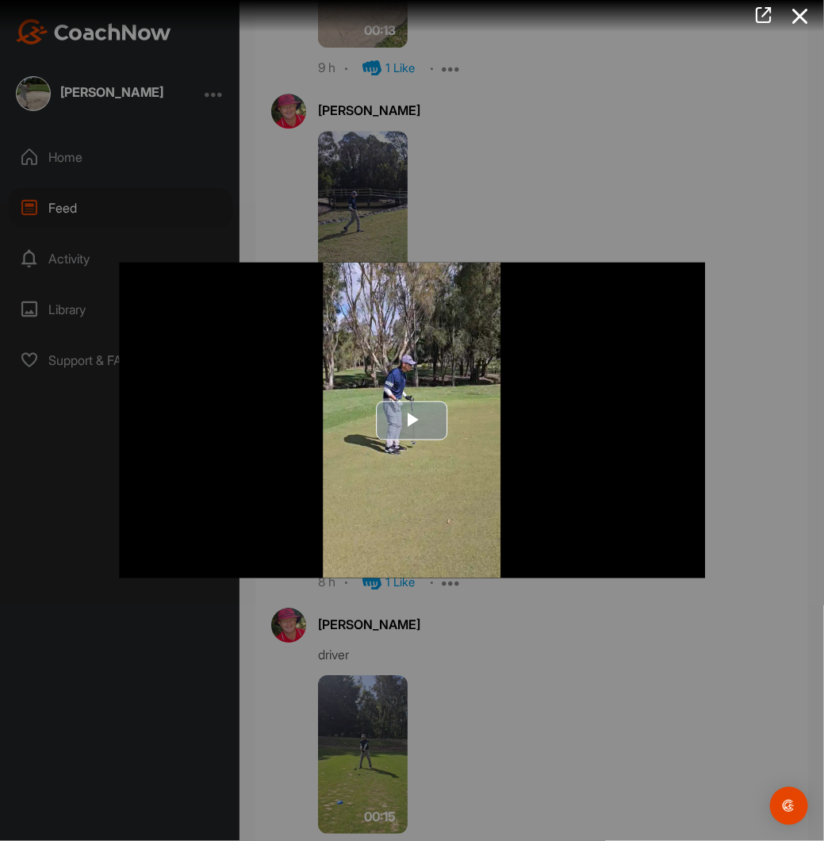
click at [413, 421] on span "Video Player" at bounding box center [413, 421] width 0 height 0
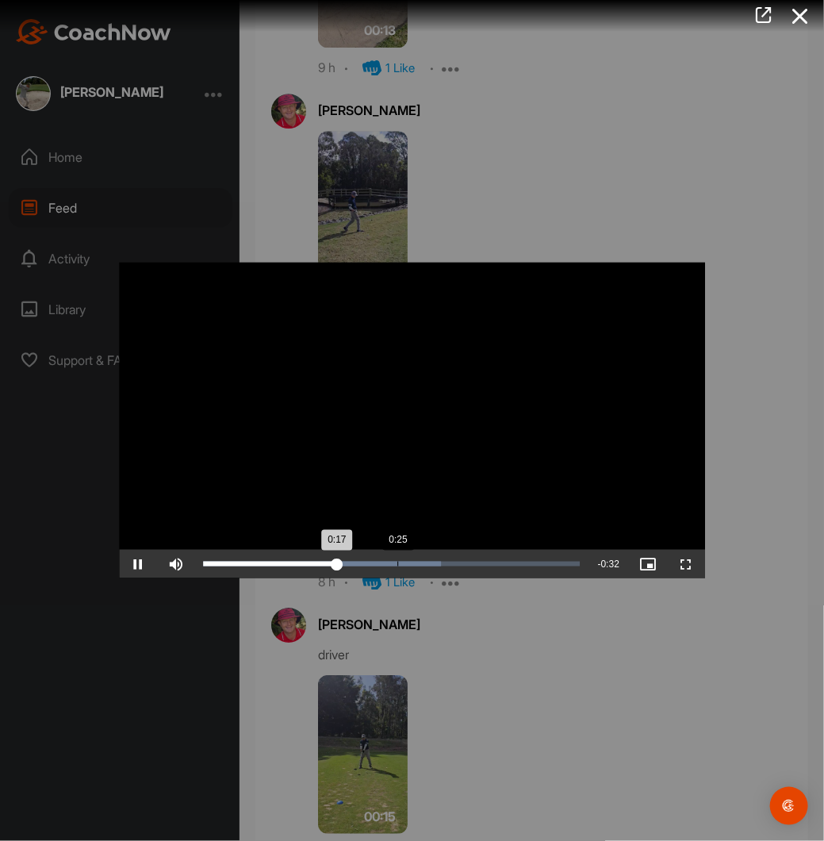
click at [397, 562] on div "Loaded : 63.08% 0:25 0:17" at bounding box center [392, 564] width 378 height 5
drag, startPoint x: 428, startPoint y: 559, endPoint x: 448, endPoint y: 559, distance: 19.0
click at [448, 559] on div "Loaded : 63.60% 0:31 0:31" at bounding box center [392, 564] width 394 height 29
click at [489, 559] on div "Loaded : 81.77% 0:37 0:37" at bounding box center [392, 564] width 394 height 29
click at [517, 561] on div "Loaded : 86.59% 0:40 0:38" at bounding box center [392, 564] width 394 height 29
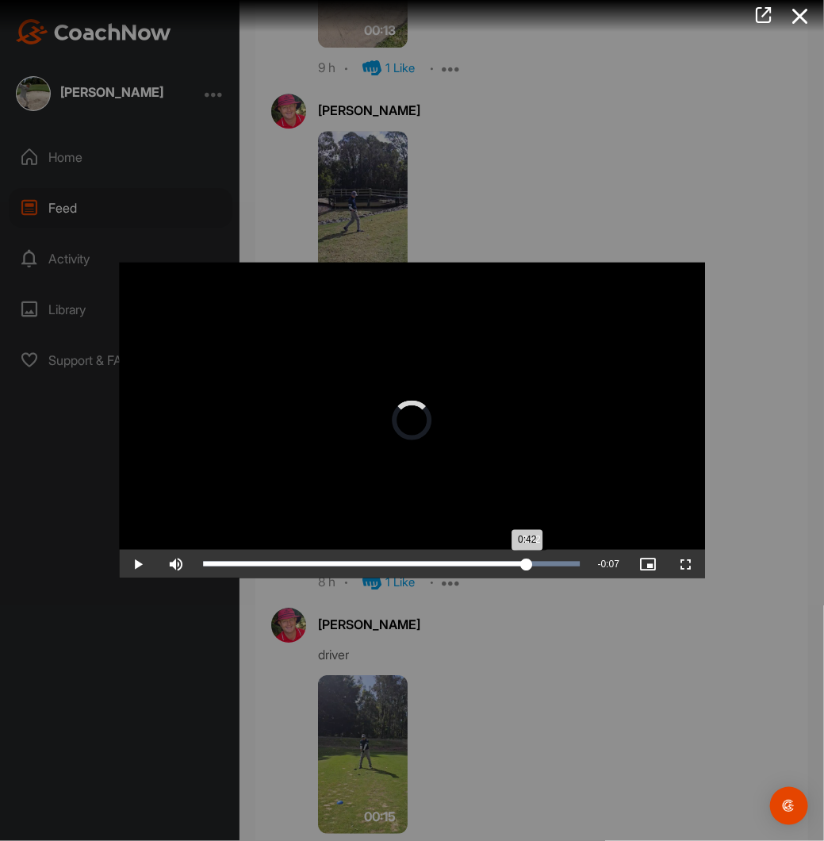
click at [530, 559] on div "Loaded : 100.00% 0:42 0:42" at bounding box center [392, 564] width 394 height 29
click at [448, 561] on div "Loaded : 100.00% 0:31 0:49" at bounding box center [392, 564] width 394 height 29
click at [140, 564] on span "Video Player" at bounding box center [138, 564] width 38 height 0
click at [762, 362] on div at bounding box center [412, 420] width 824 height 841
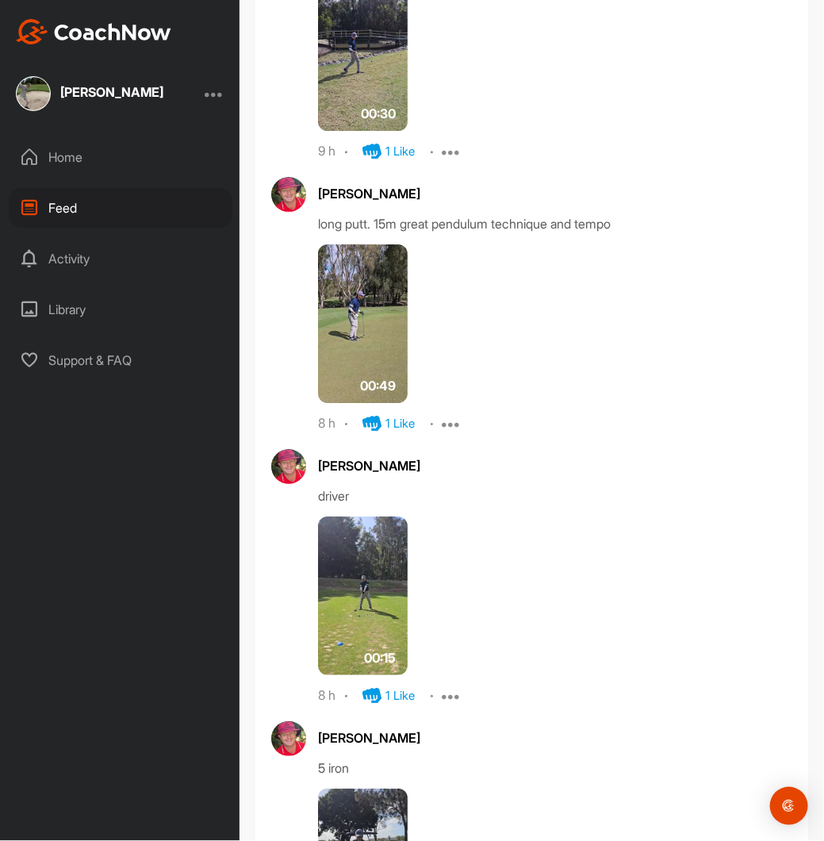
scroll to position [1587, 0]
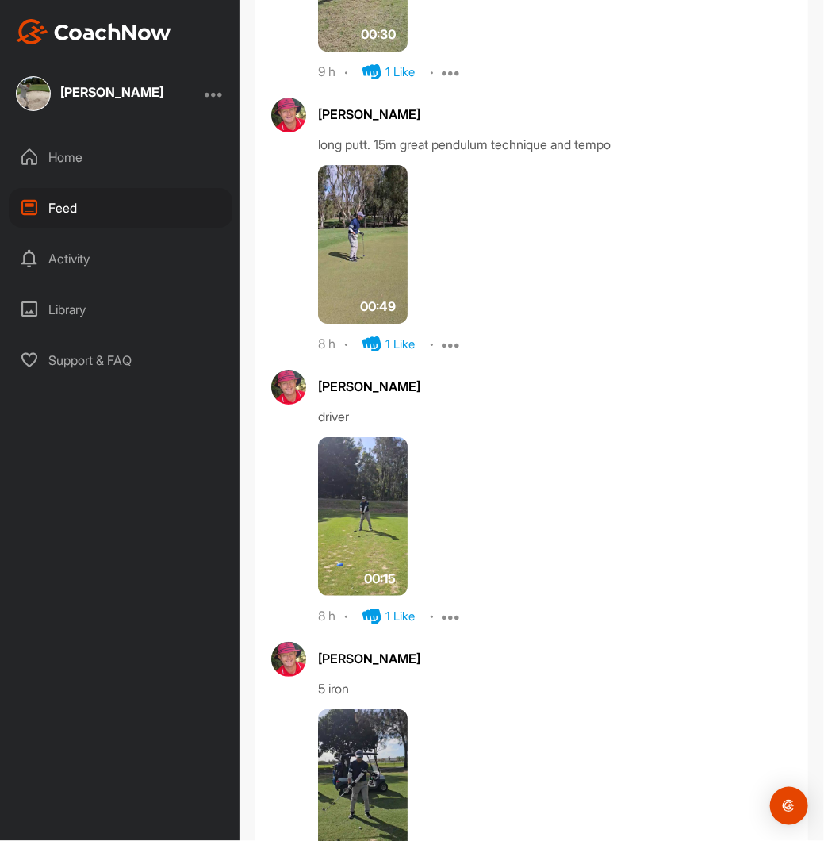
click at [365, 566] on img at bounding box center [363, 516] width 90 height 159
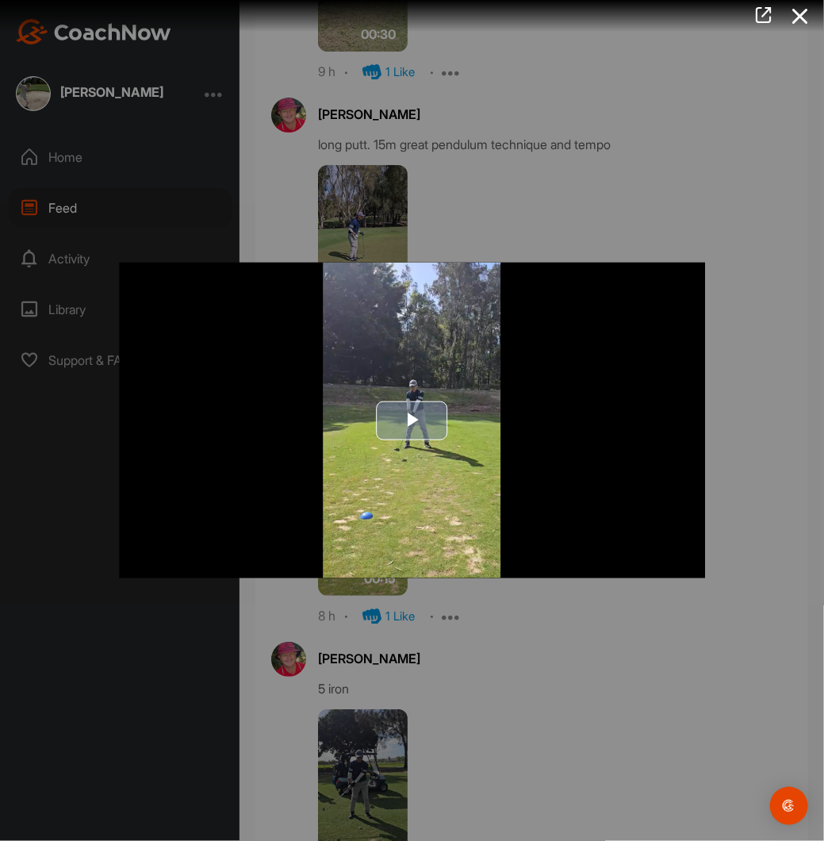
click at [413, 421] on span "Video Player" at bounding box center [413, 421] width 0 height 0
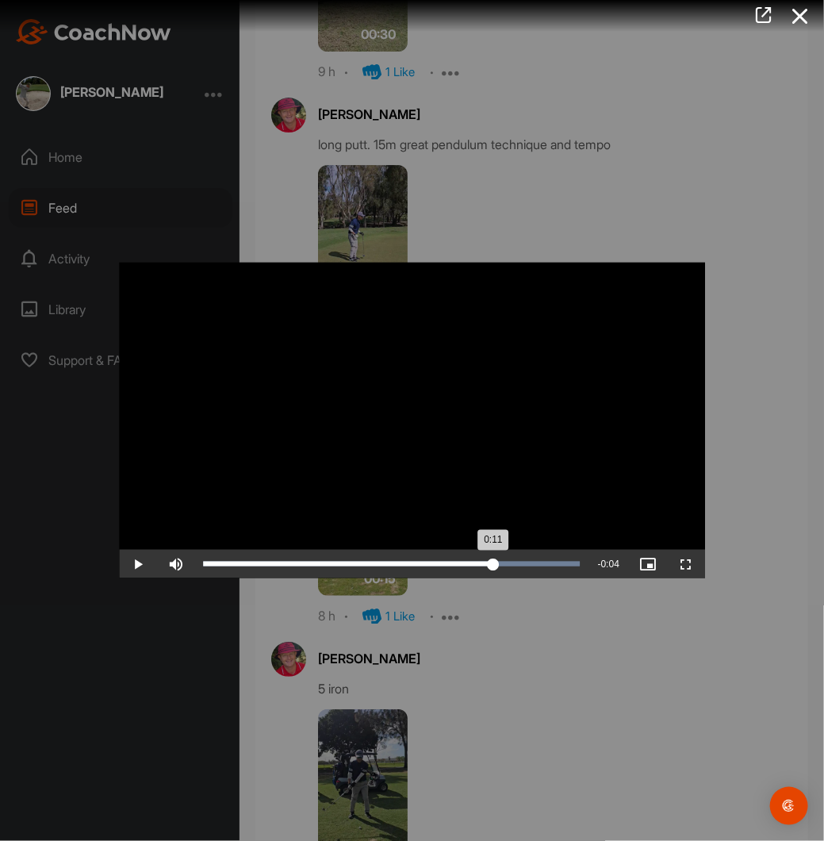
click at [493, 563] on div "Loaded : 100.00% 0:11 0:11" at bounding box center [392, 564] width 378 height 5
click at [134, 564] on span "Video Player" at bounding box center [138, 564] width 38 height 0
click at [130, 564] on span "Video Player" at bounding box center [138, 564] width 38 height 0
drag, startPoint x: 499, startPoint y: 563, endPoint x: 563, endPoint y: 589, distance: 69.4
click at [563, 589] on div "Video Player is loading. Play Video Play Skip Backward Skip Forward Mute 100% C…" at bounding box center [412, 421] width 618 height 348
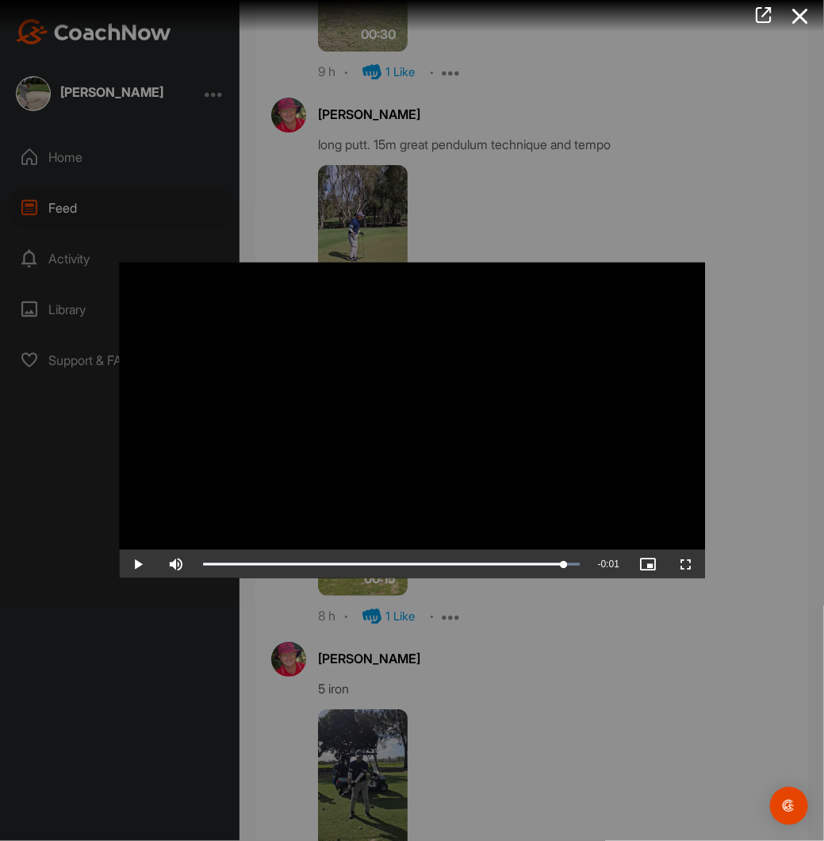
click at [248, 145] on div at bounding box center [412, 420] width 824 height 841
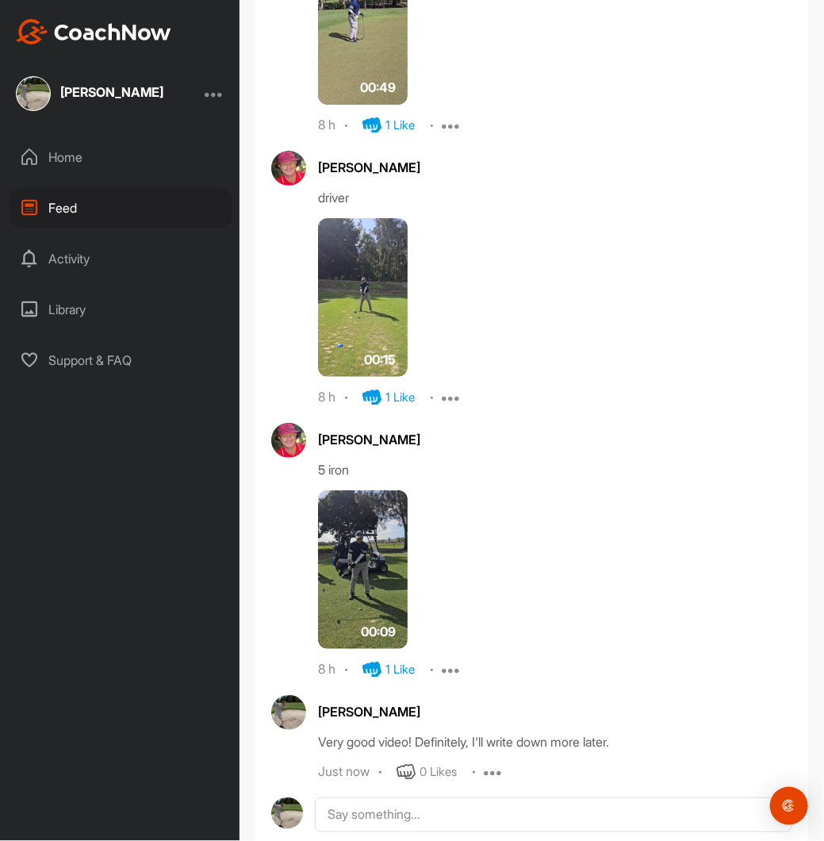
scroll to position [1825, 0]
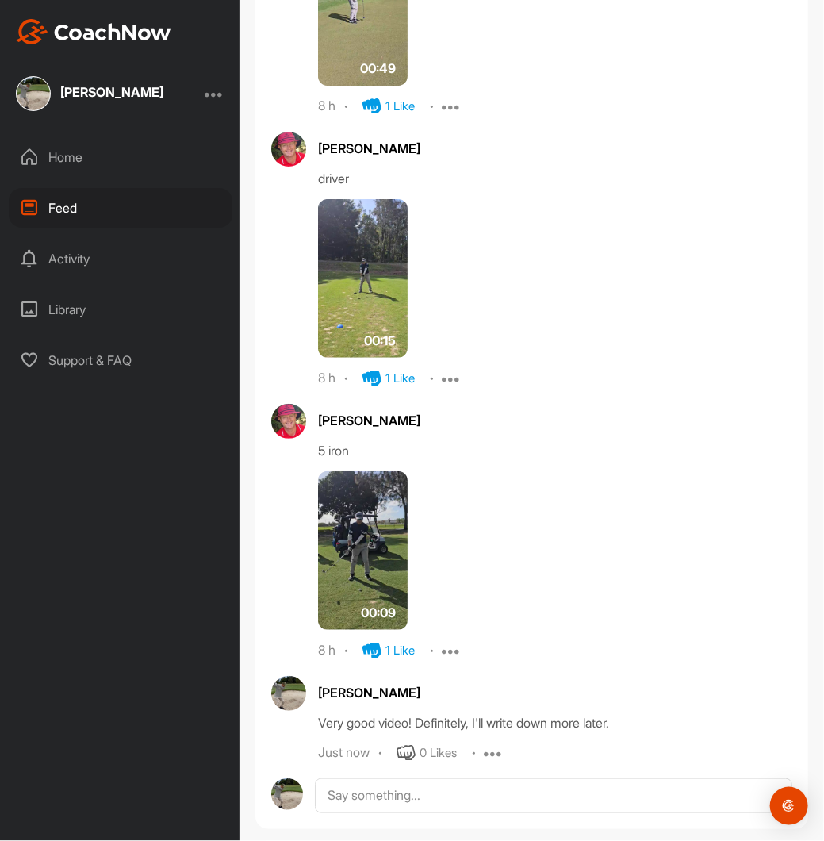
click at [355, 535] on img at bounding box center [363, 550] width 90 height 159
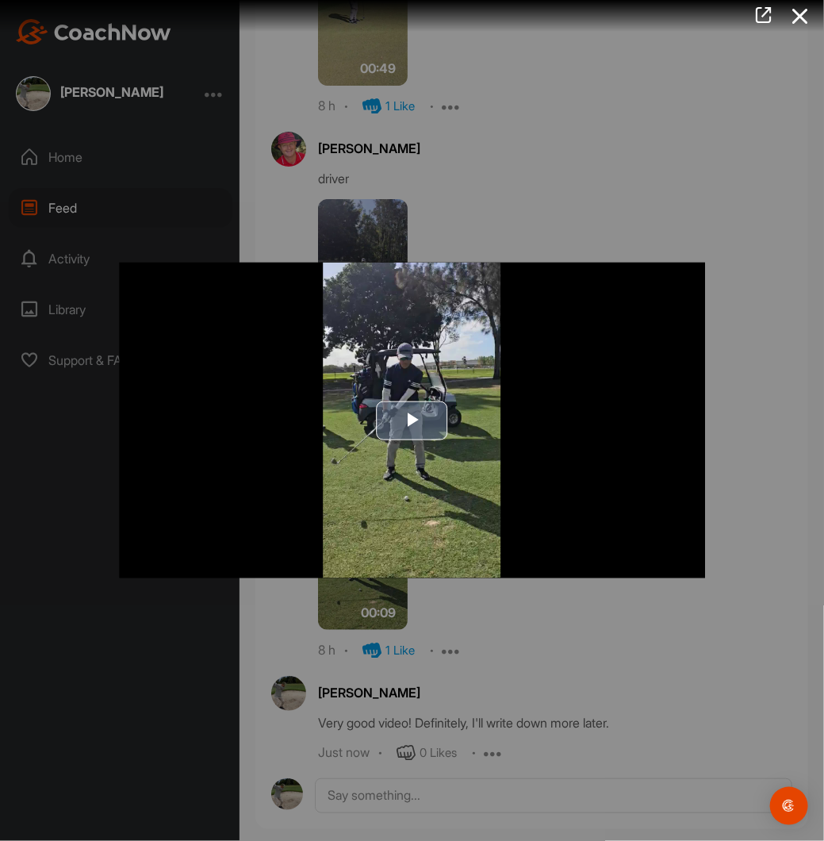
click at [413, 421] on span "Video Player" at bounding box center [413, 421] width 0 height 0
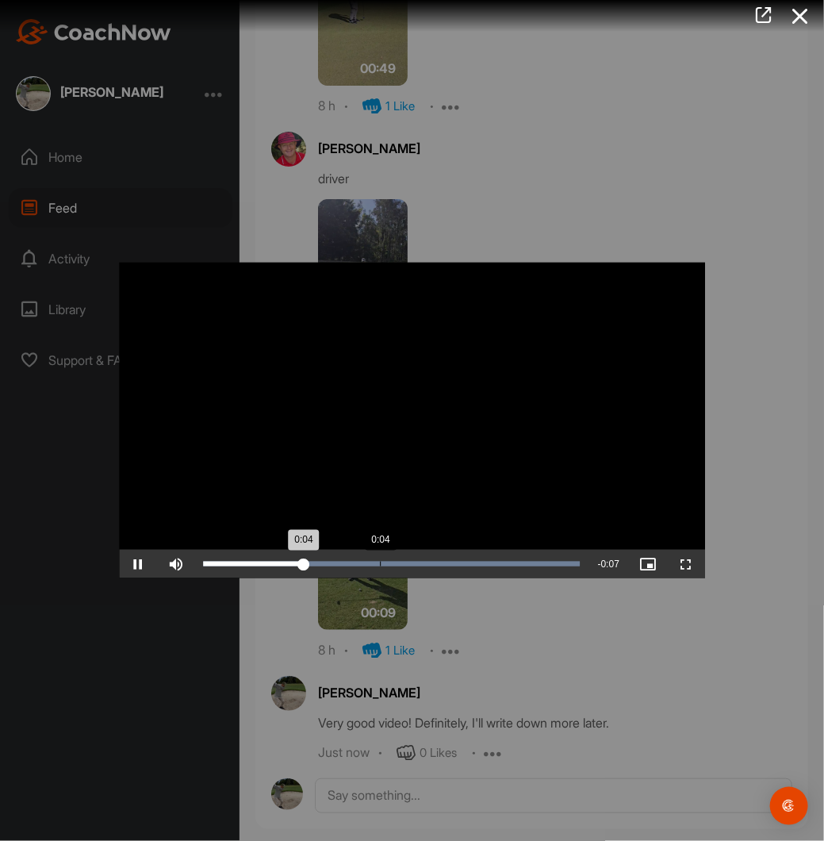
click at [379, 566] on div "Loaded : 100.00% 0:04 0:04" at bounding box center [392, 564] width 378 height 5
click at [138, 564] on span "Video Player" at bounding box center [138, 564] width 38 height 0
drag, startPoint x: 507, startPoint y: 567, endPoint x: 525, endPoint y: 562, distance: 18.3
click at [521, 569] on div "Loaded : 100.00% 0:07 0:07" at bounding box center [392, 564] width 394 height 29
click at [778, 268] on div at bounding box center [412, 420] width 824 height 841
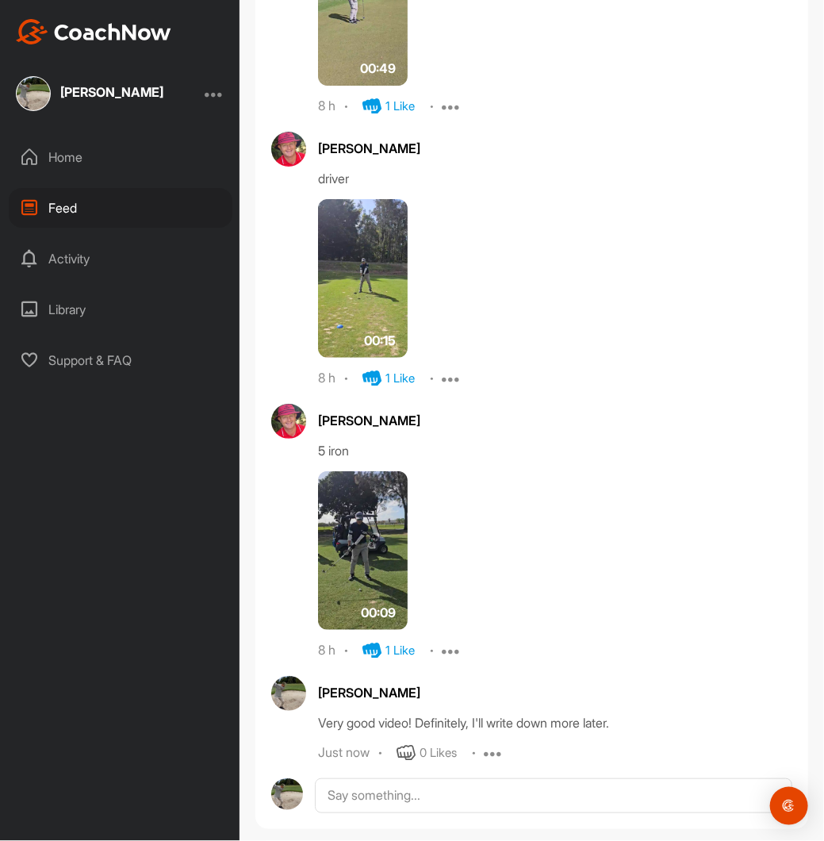
drag, startPoint x: 365, startPoint y: 531, endPoint x: 366, endPoint y: 512, distance: 19.1
click at [366, 512] on img at bounding box center [363, 550] width 90 height 159
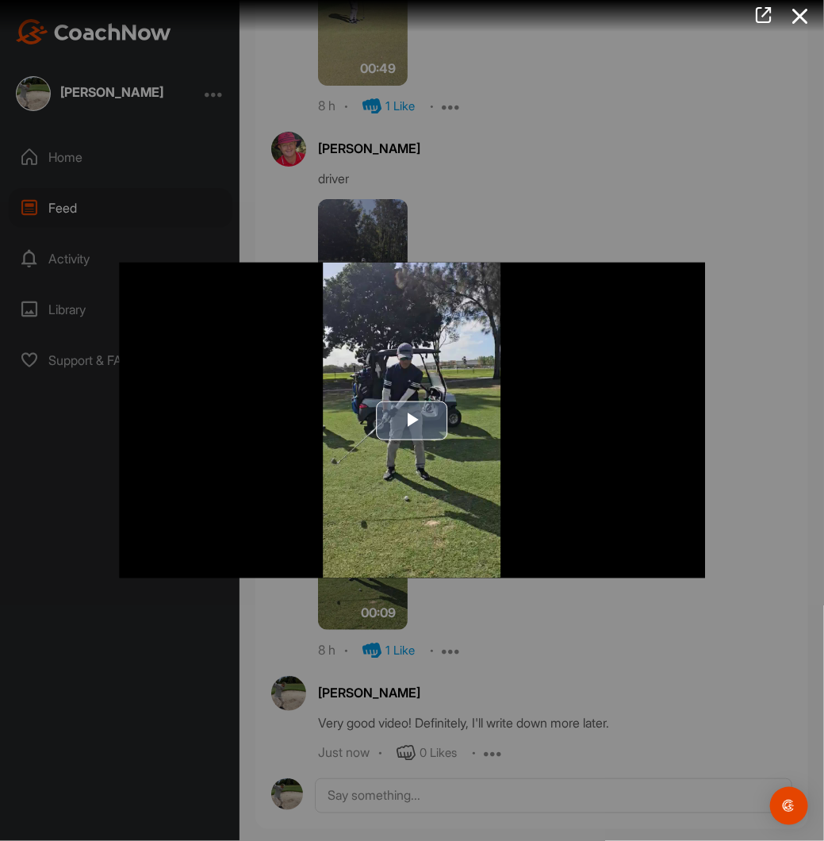
click at [413, 421] on span "Video Player" at bounding box center [413, 421] width 0 height 0
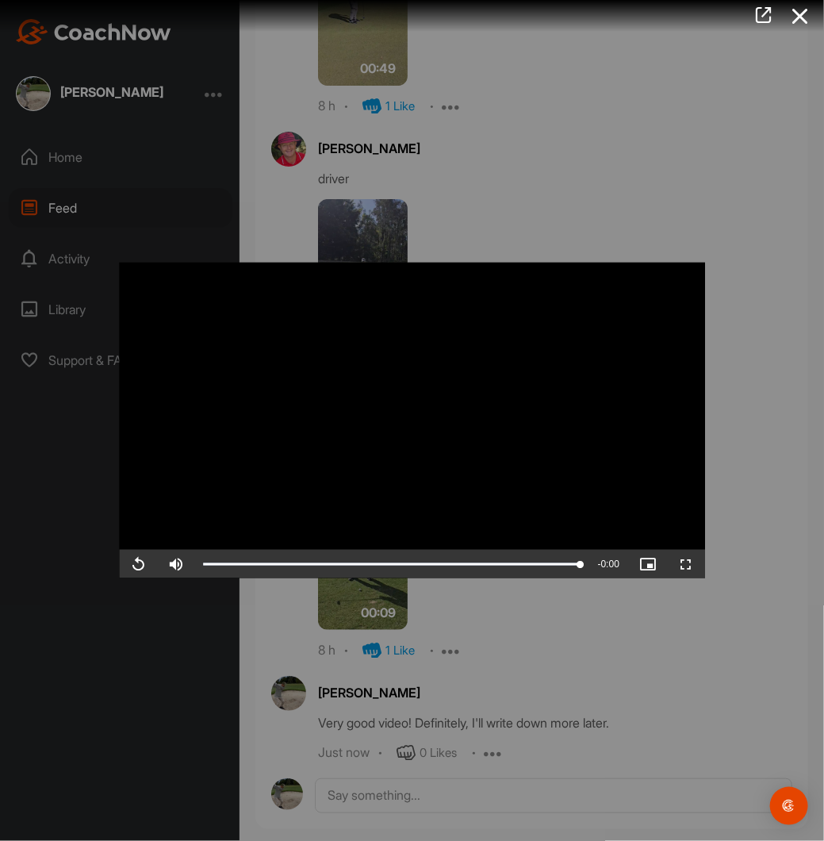
click at [481, 220] on div at bounding box center [412, 420] width 824 height 841
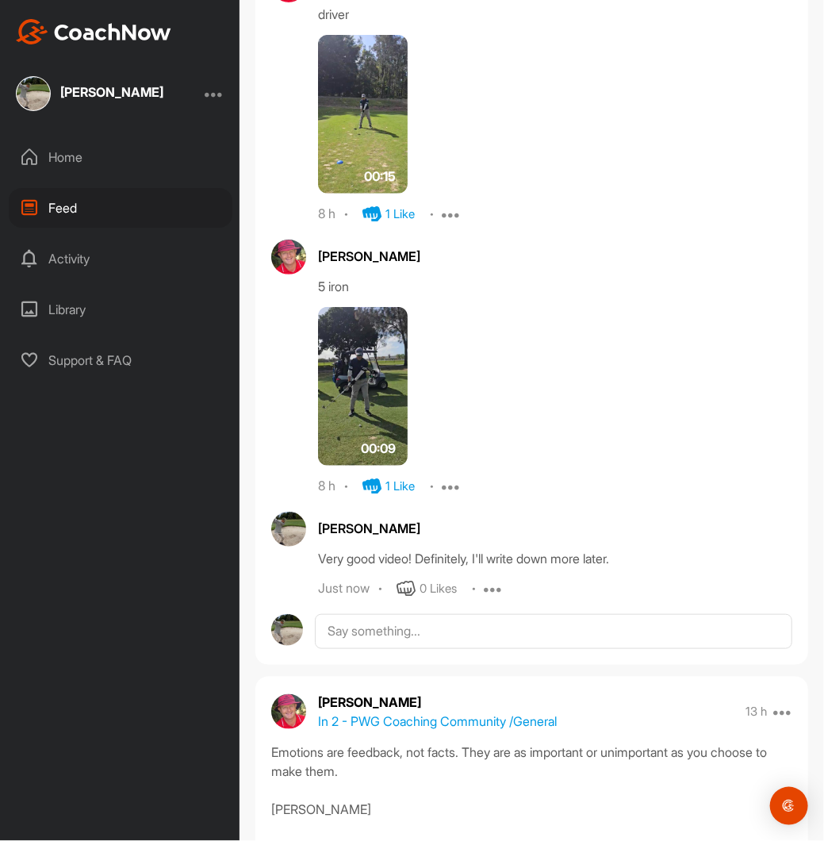
scroll to position [2142, 0]
